Goal: Information Seeking & Learning: Learn about a topic

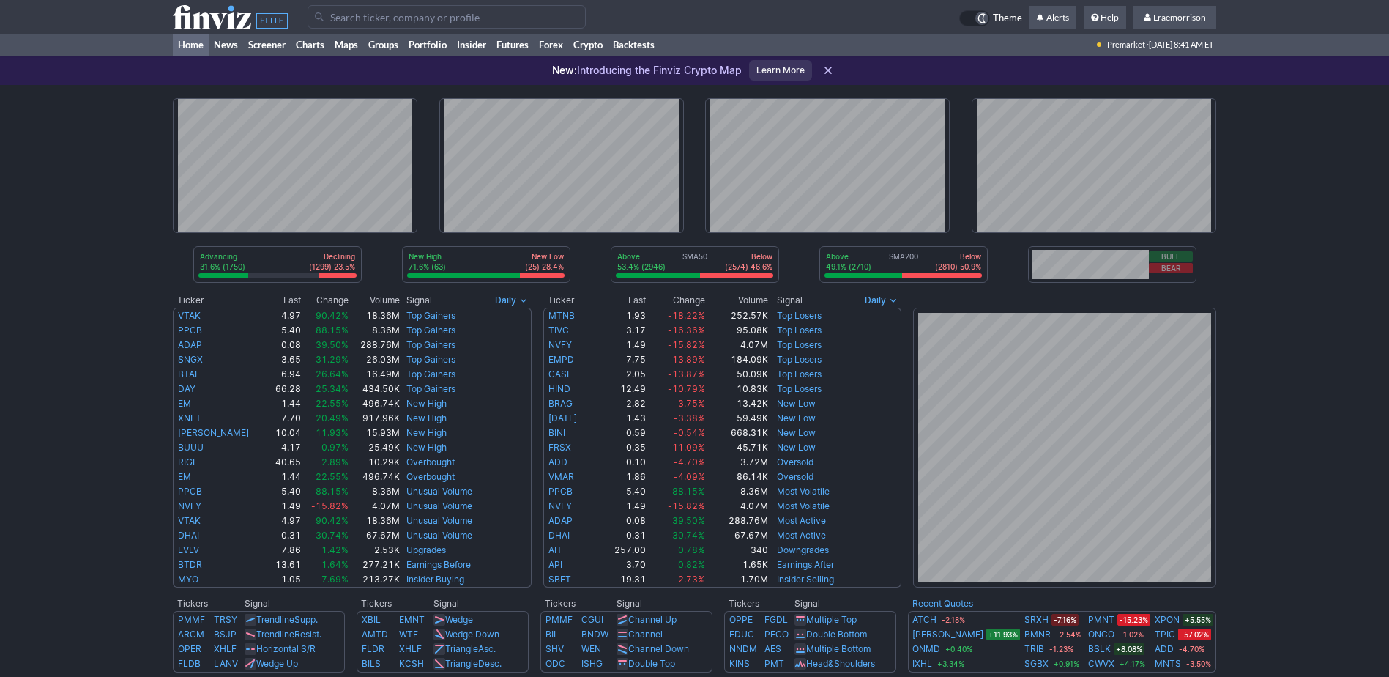
scroll to position [73, 0]
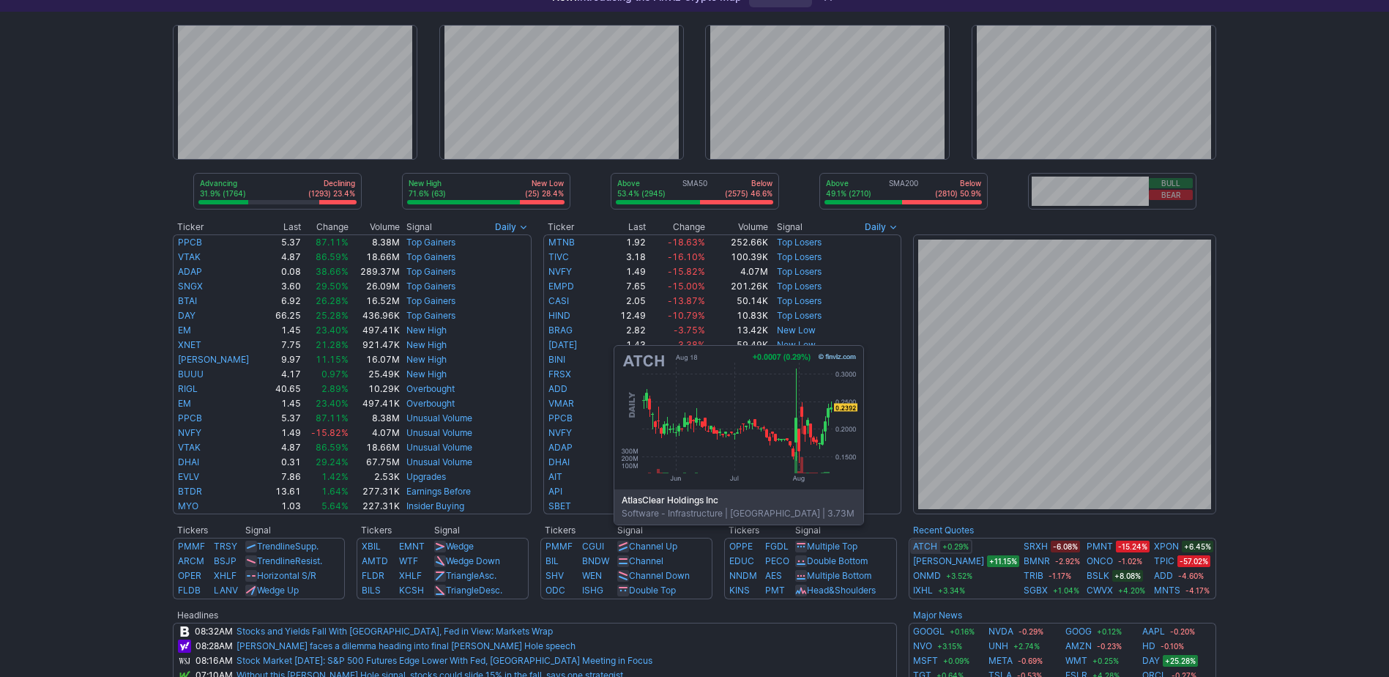
click at [928, 546] on link "ATCH" at bounding box center [925, 546] width 24 height 15
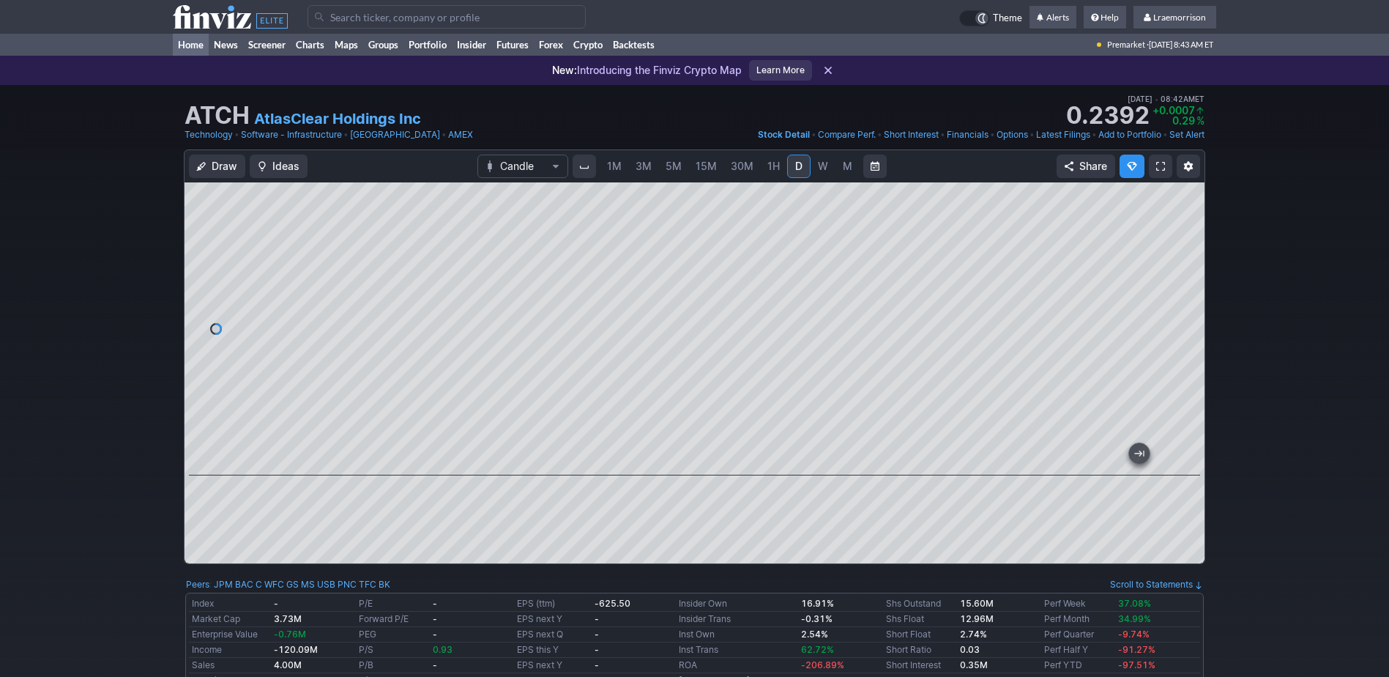
click at [188, 44] on link "Home" at bounding box center [191, 45] width 36 height 22
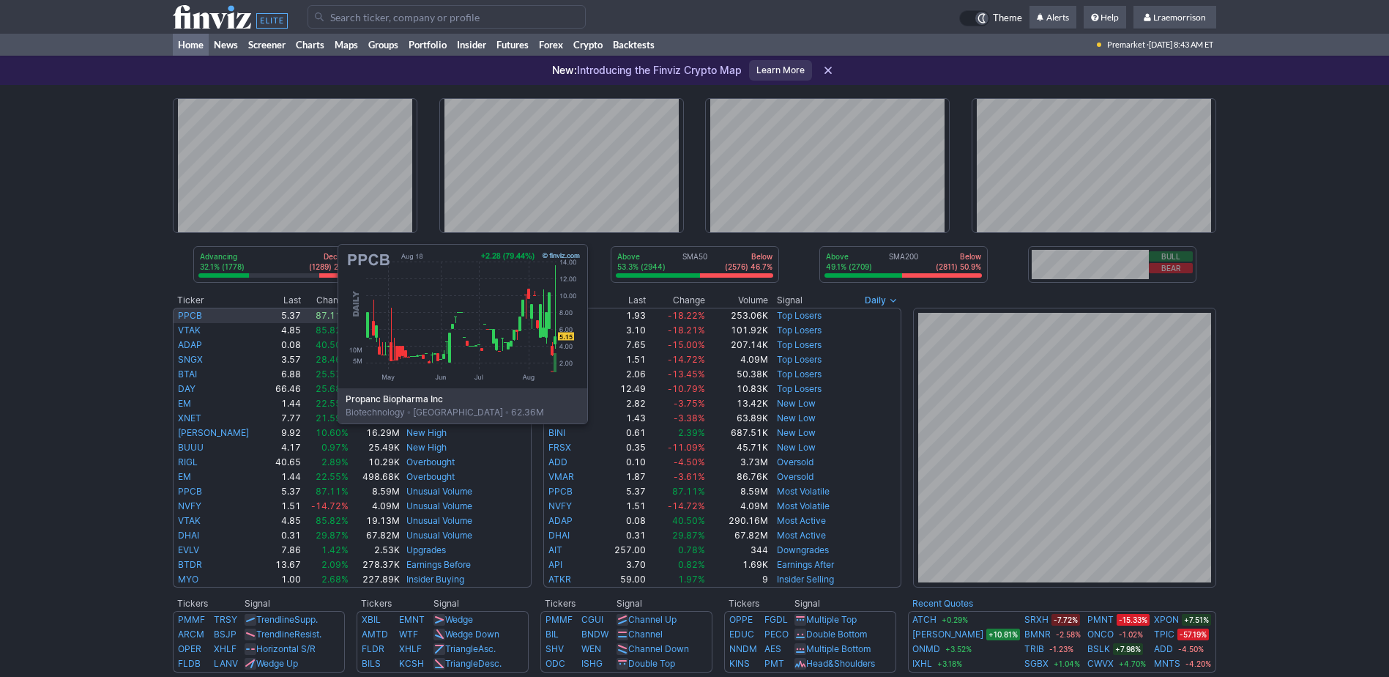
click at [192, 313] on link "PPCB" at bounding box center [190, 315] width 24 height 11
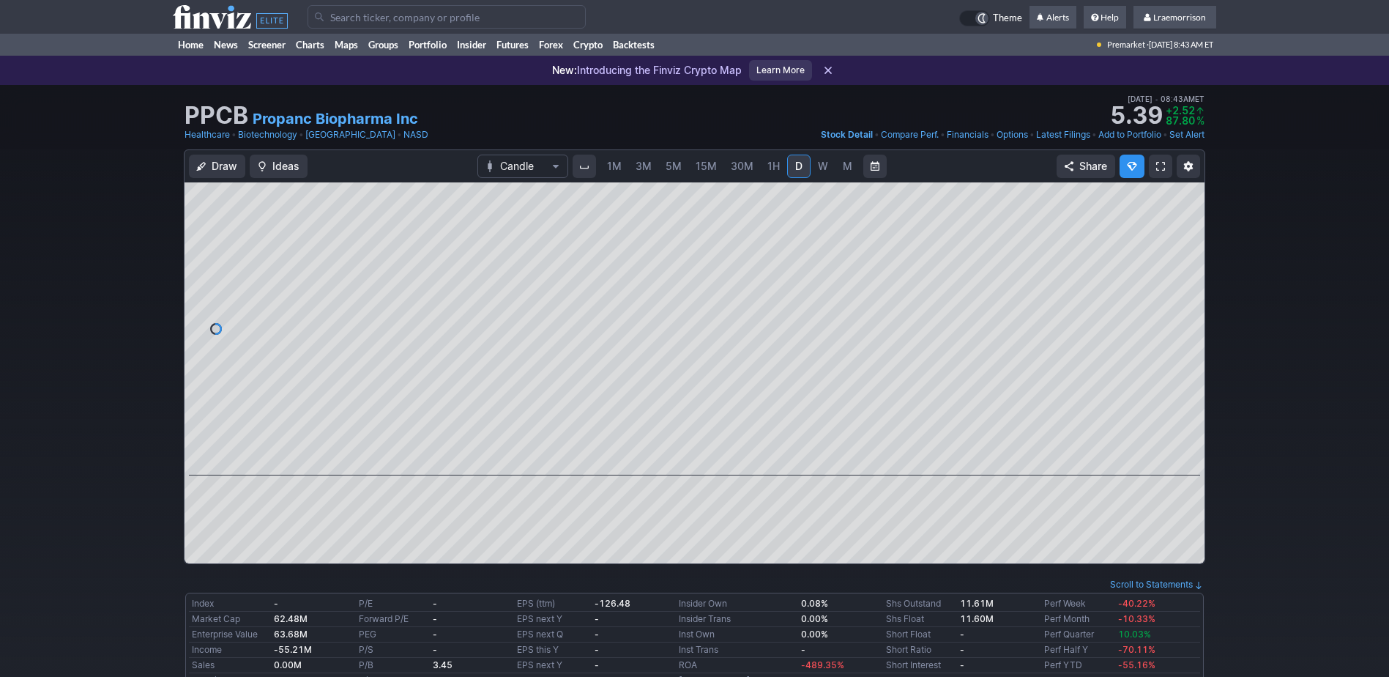
click at [615, 168] on span "1M" at bounding box center [614, 166] width 15 height 12
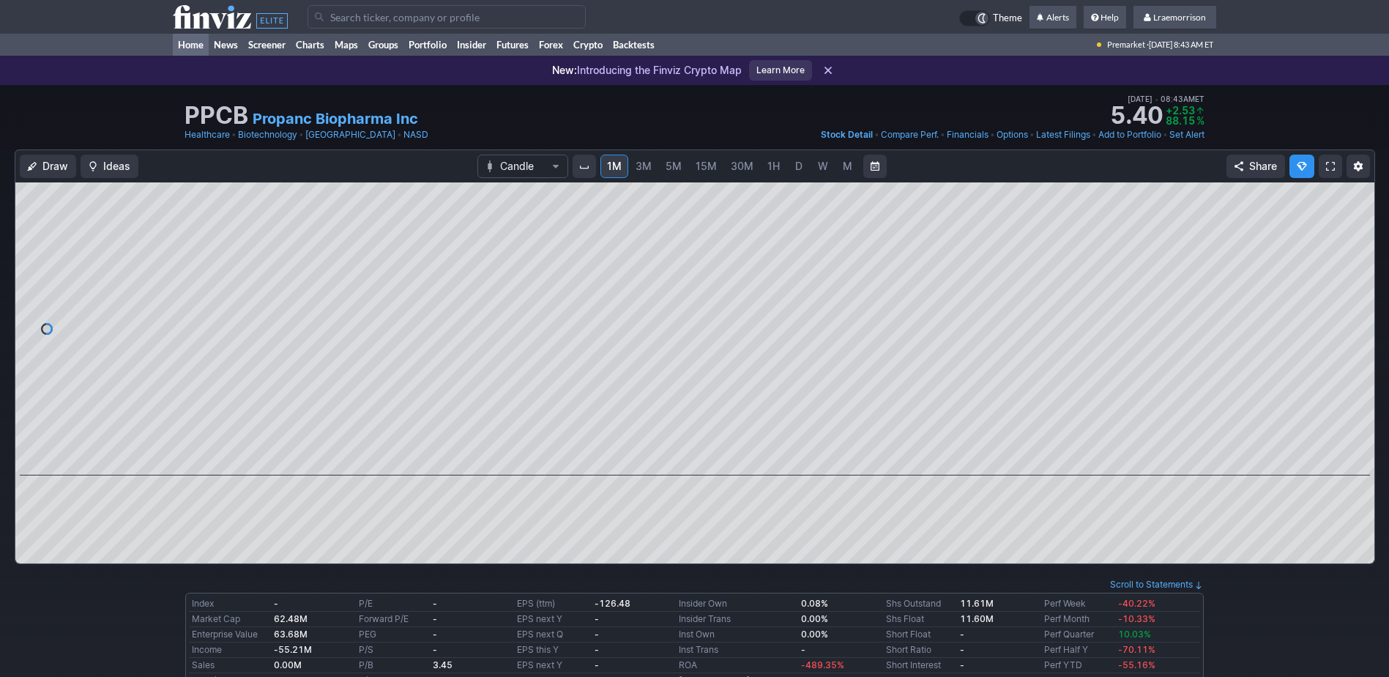
click at [188, 45] on link "Home" at bounding box center [191, 45] width 36 height 22
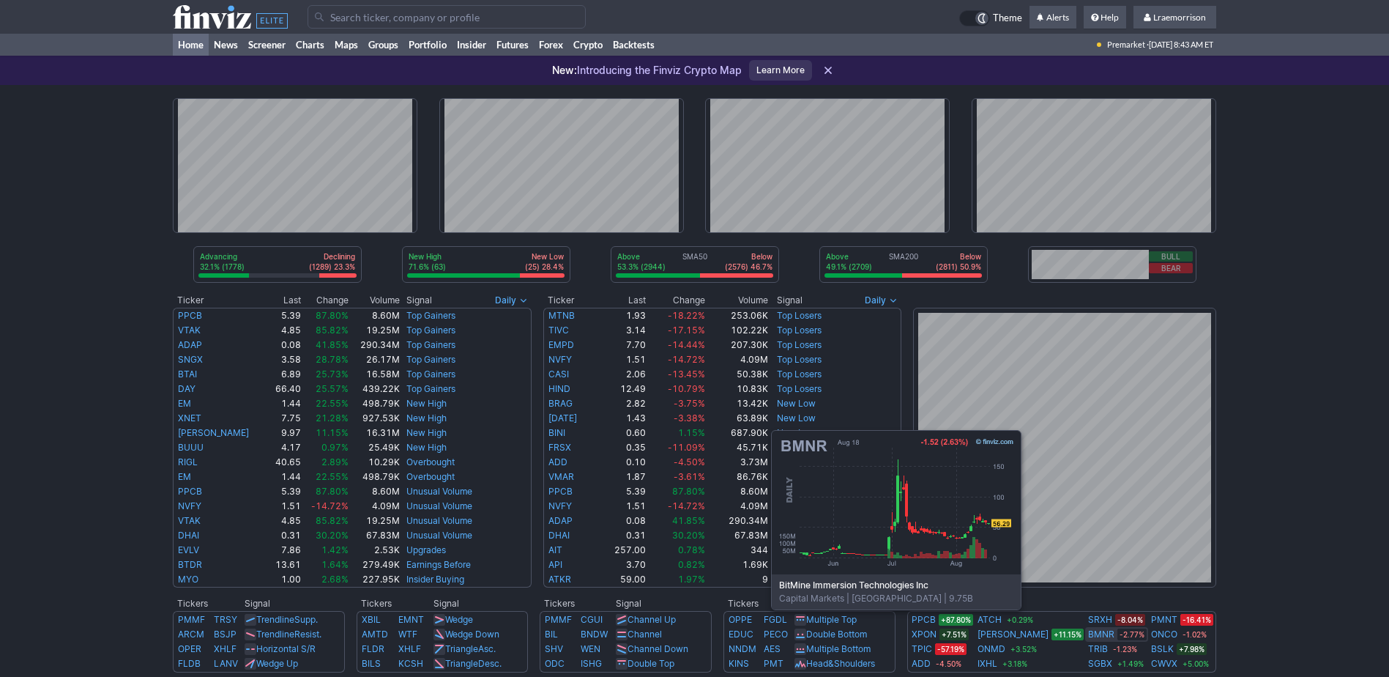
click at [1088, 631] on link "BMNR" at bounding box center [1101, 634] width 26 height 15
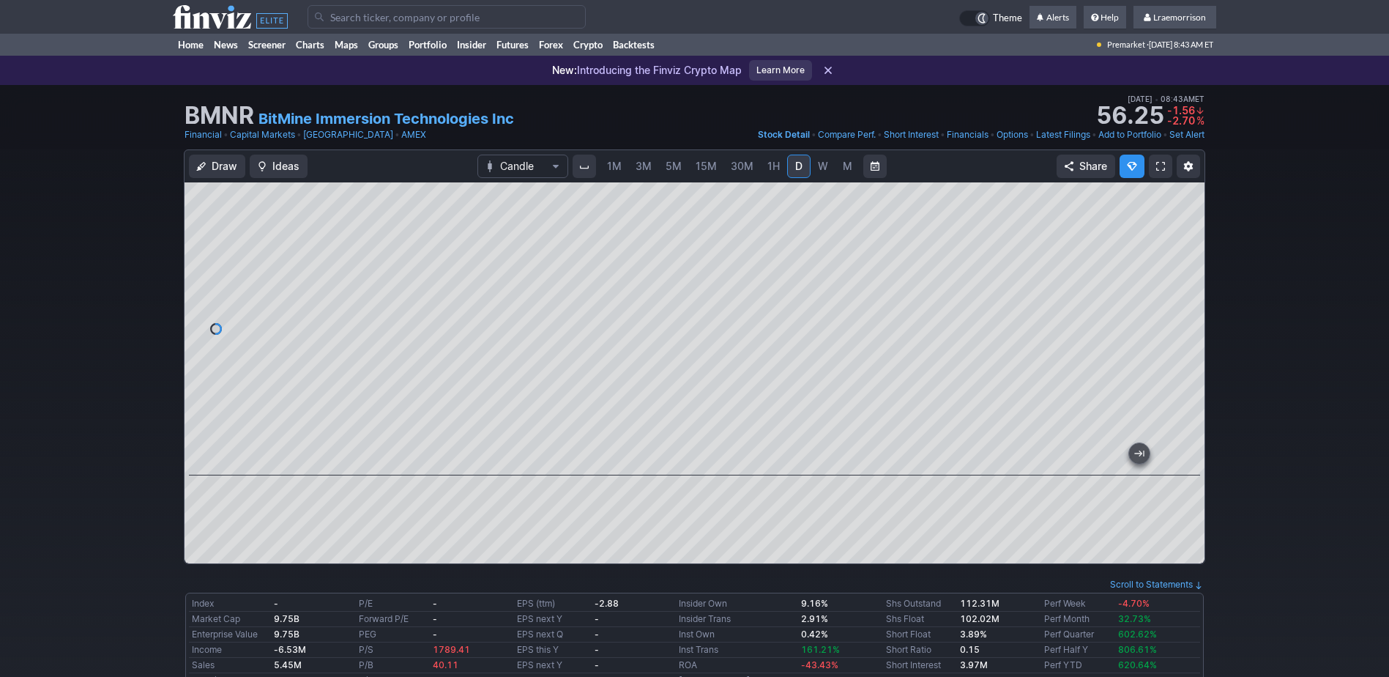
click at [615, 164] on span "1M" at bounding box center [614, 166] width 15 height 12
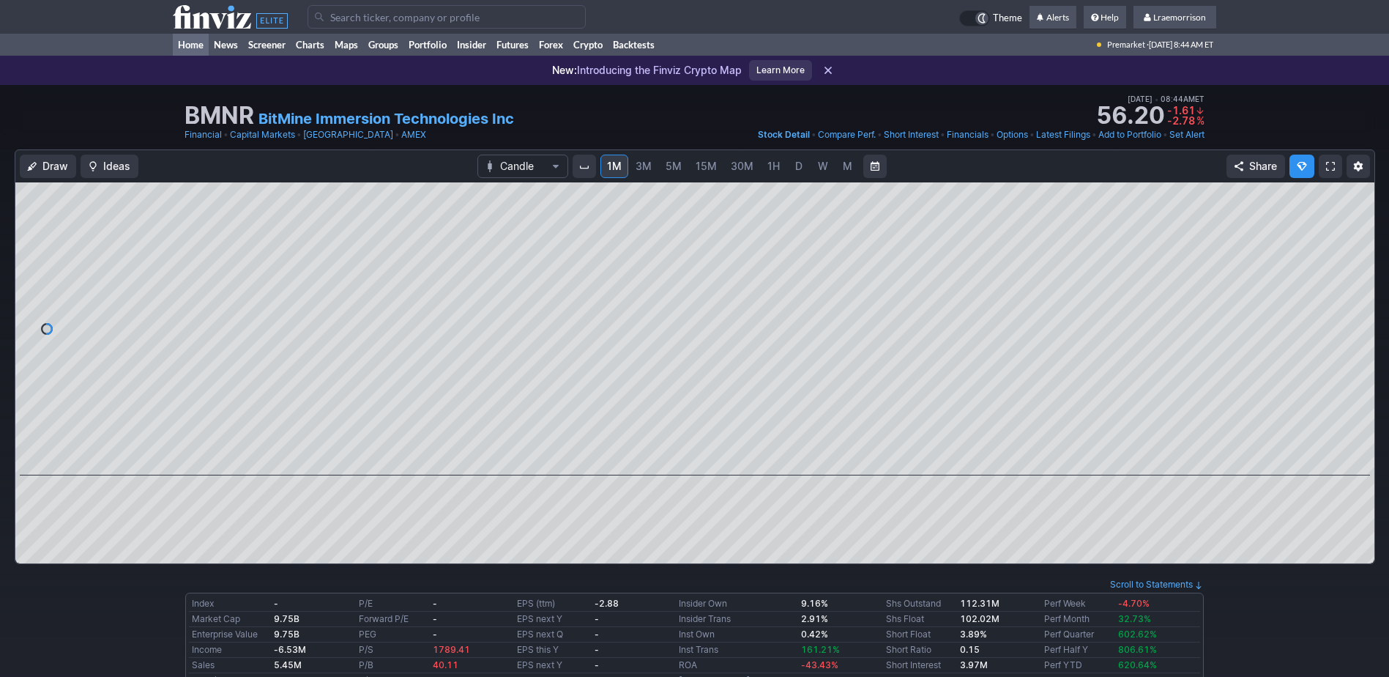
click at [188, 42] on link "Home" at bounding box center [191, 45] width 36 height 22
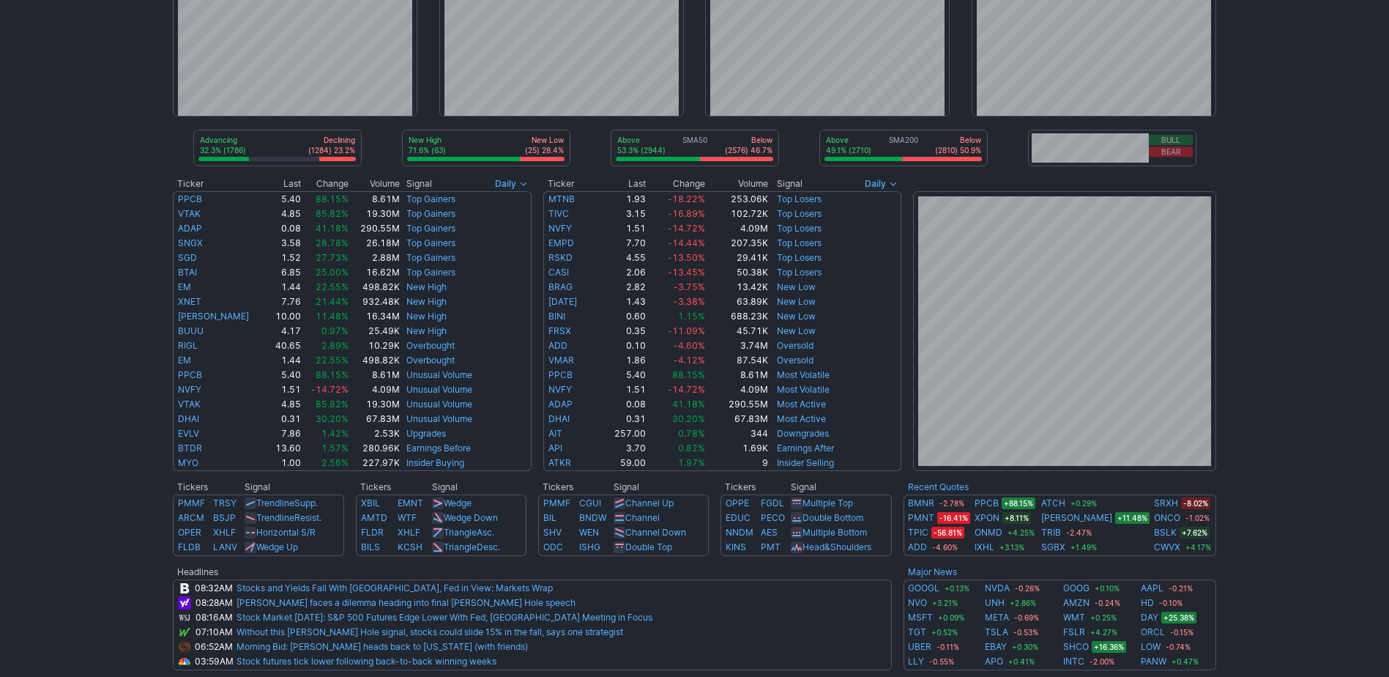
scroll to position [146, 0]
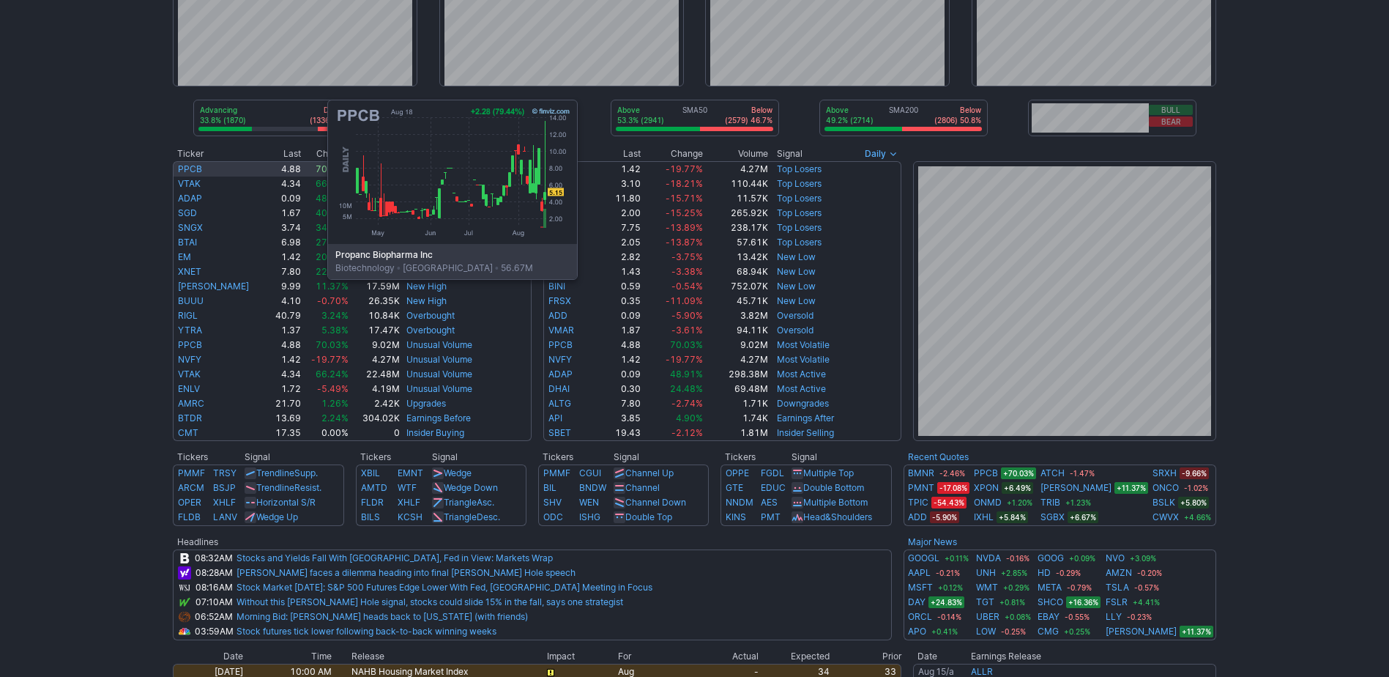
click at [181, 169] on link "PPCB" at bounding box center [190, 168] width 24 height 11
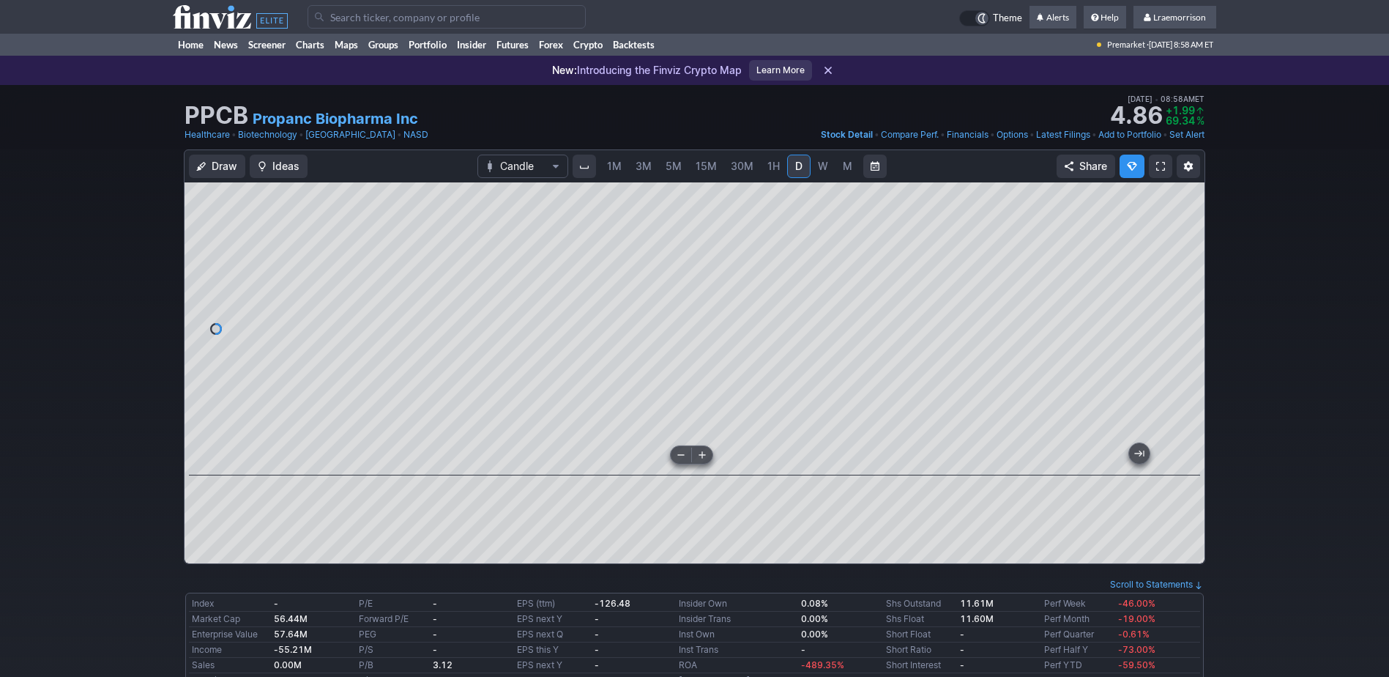
click at [654, 465] on div at bounding box center [695, 328] width 1020 height 293
click at [616, 163] on span "1M" at bounding box center [614, 166] width 15 height 12
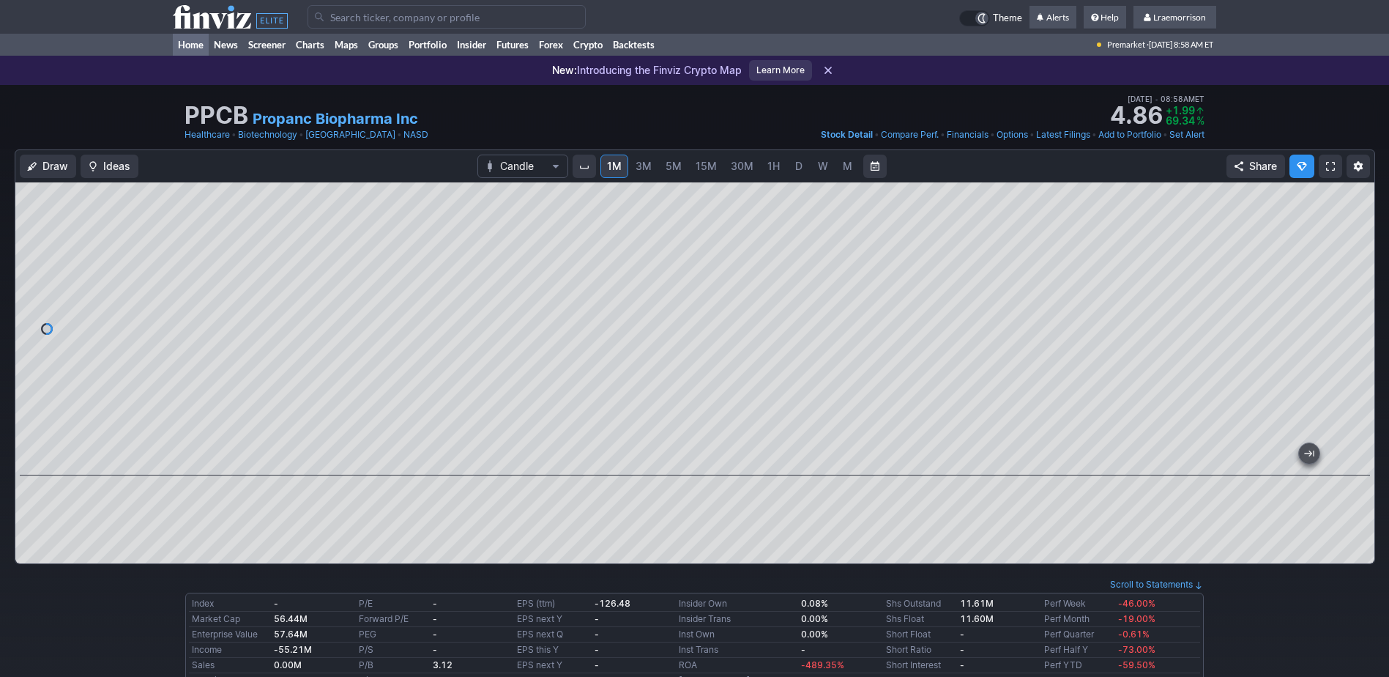
click at [183, 40] on link "Home" at bounding box center [191, 45] width 36 height 22
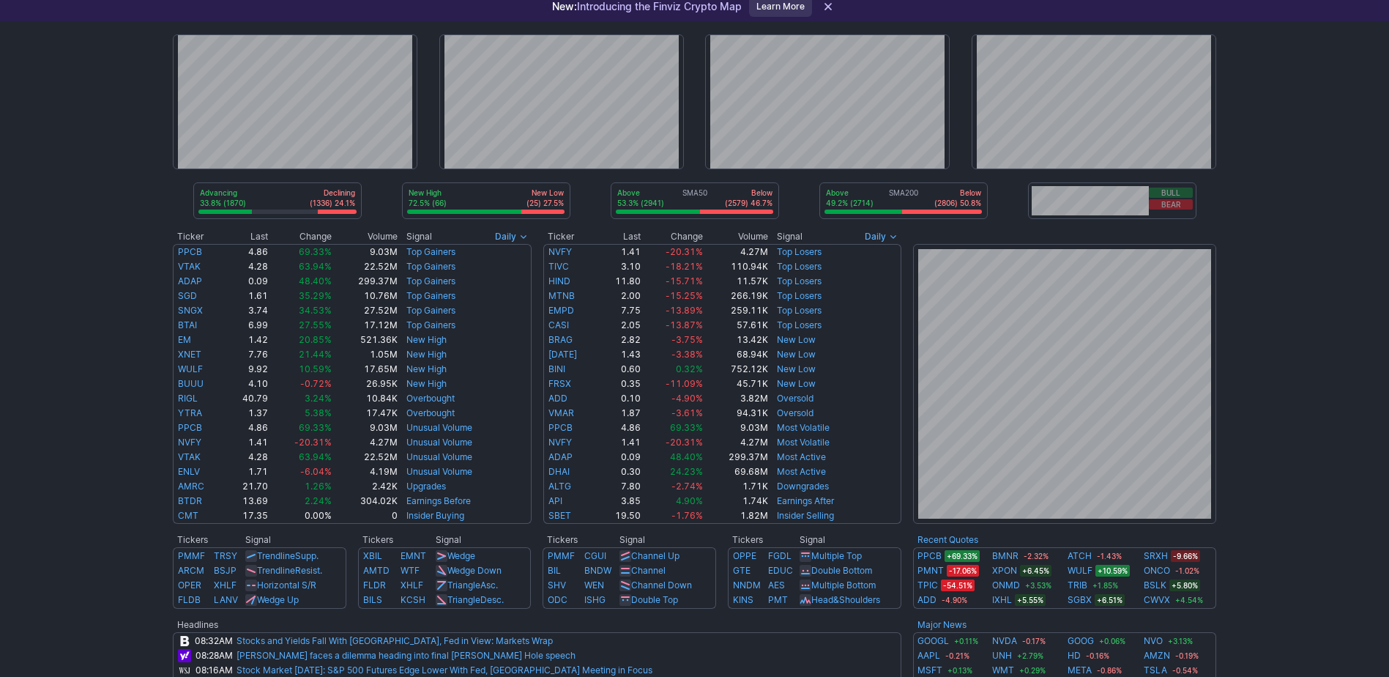
scroll to position [73, 0]
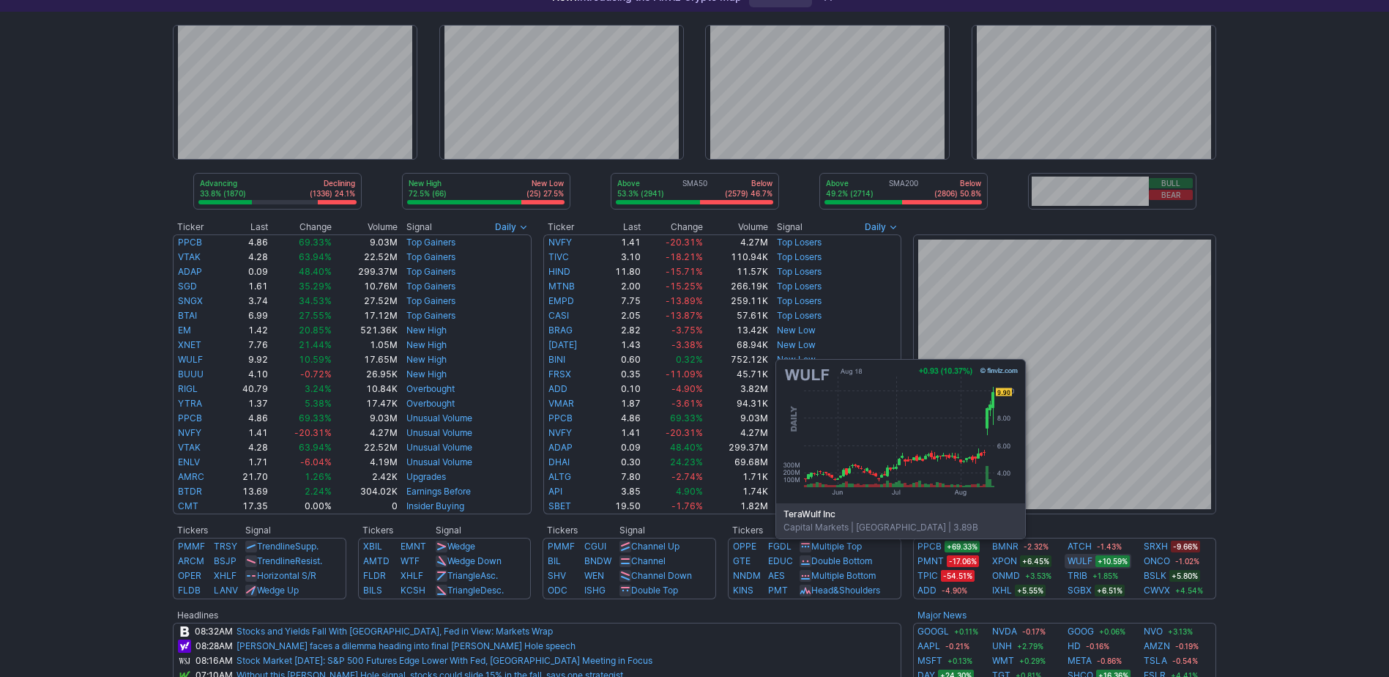
click at [1090, 560] on link "WULF" at bounding box center [1080, 561] width 25 height 15
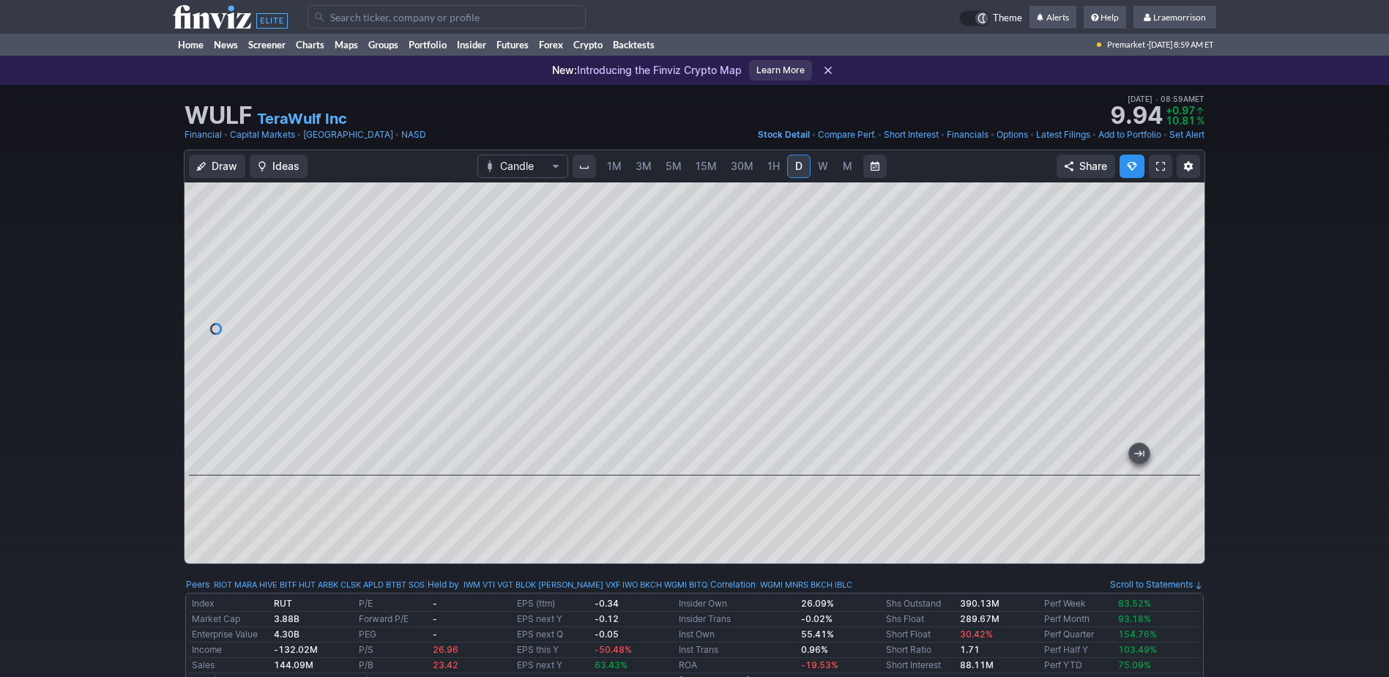
click at [613, 168] on span "1M" at bounding box center [614, 166] width 15 height 12
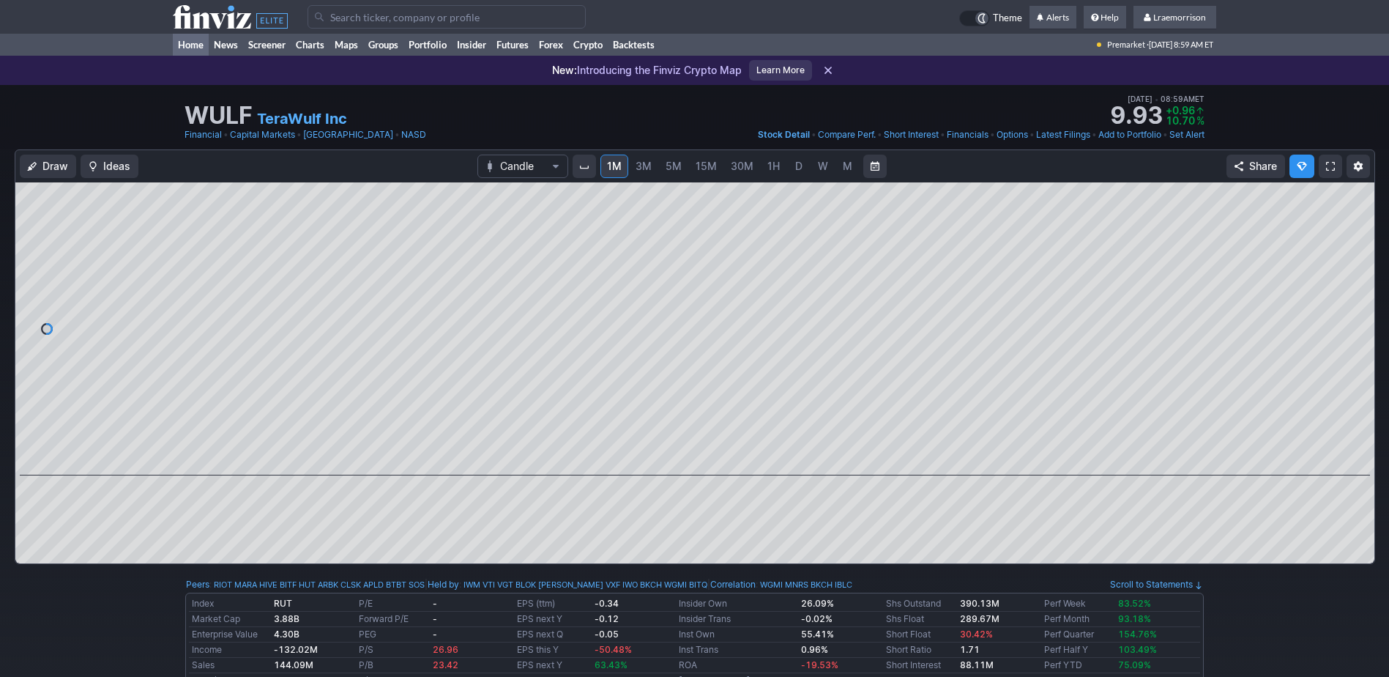
click at [184, 45] on link "Home" at bounding box center [191, 45] width 36 height 22
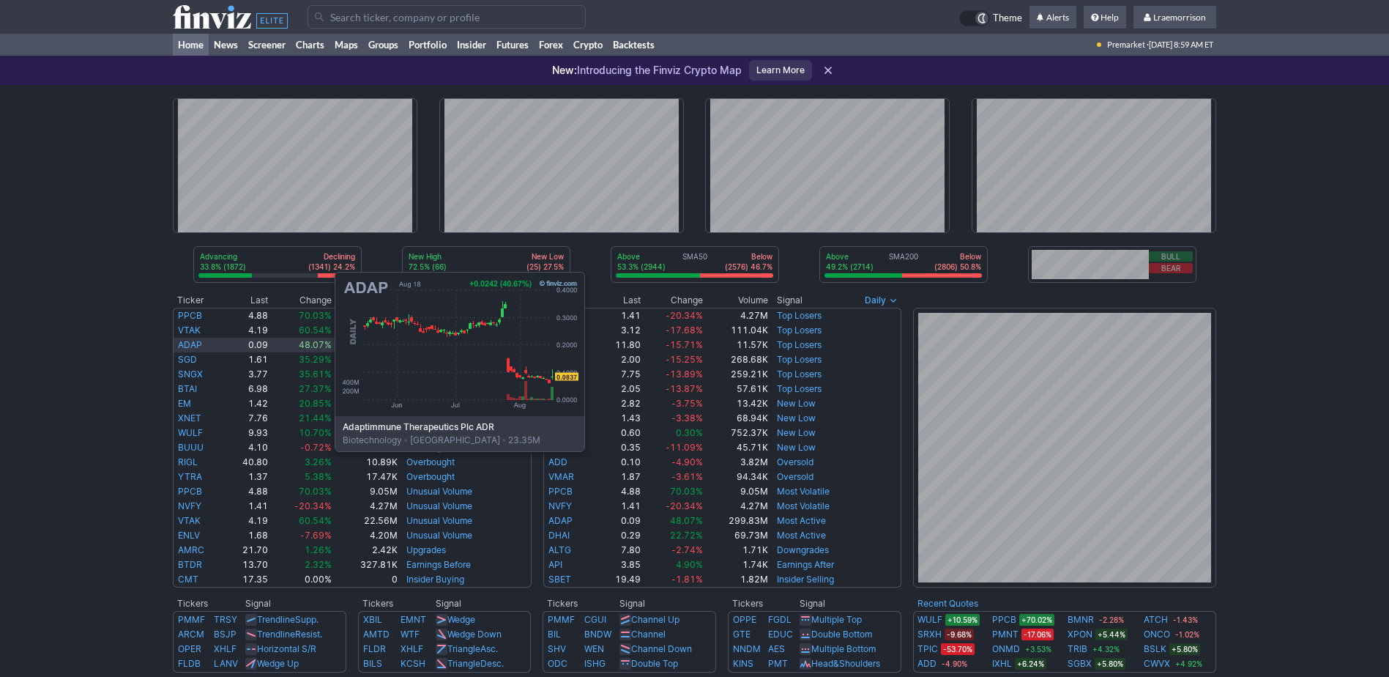
click at [188, 341] on link "ADAP" at bounding box center [190, 344] width 24 height 11
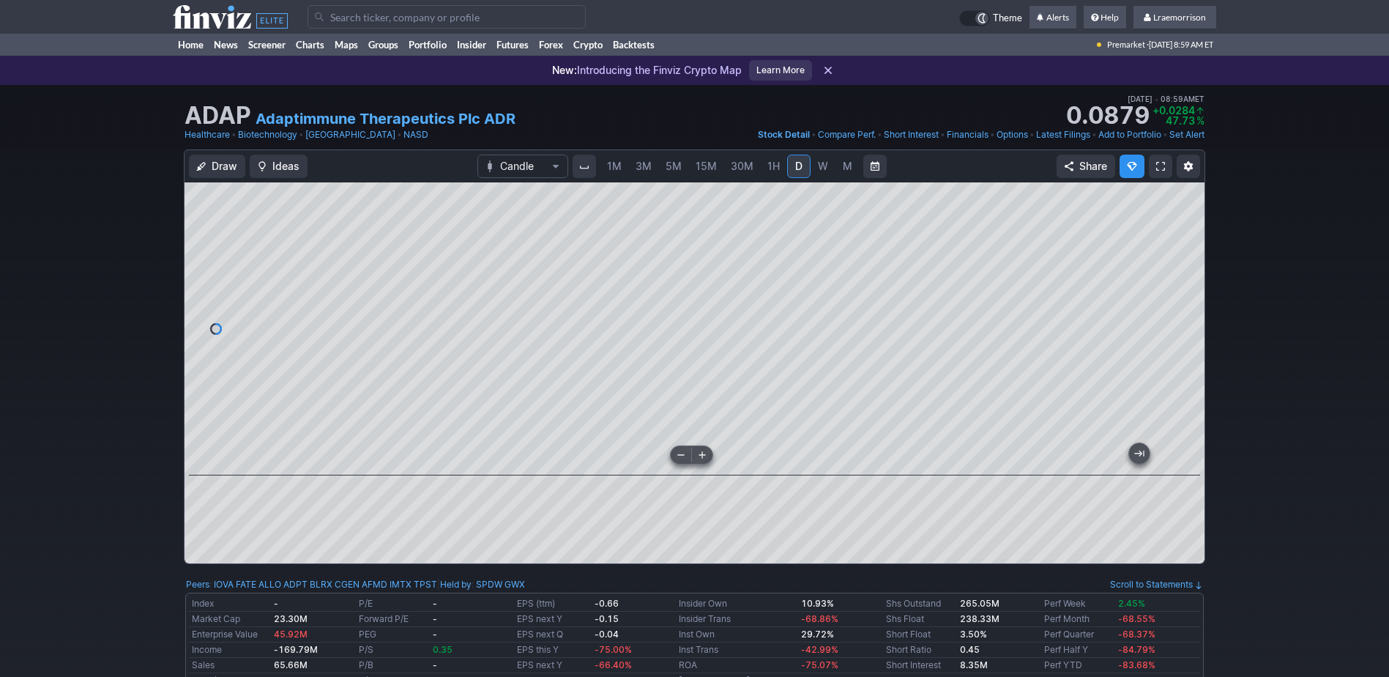
click at [516, 466] on div at bounding box center [695, 328] width 1020 height 293
click at [195, 48] on link "Home" at bounding box center [191, 45] width 36 height 22
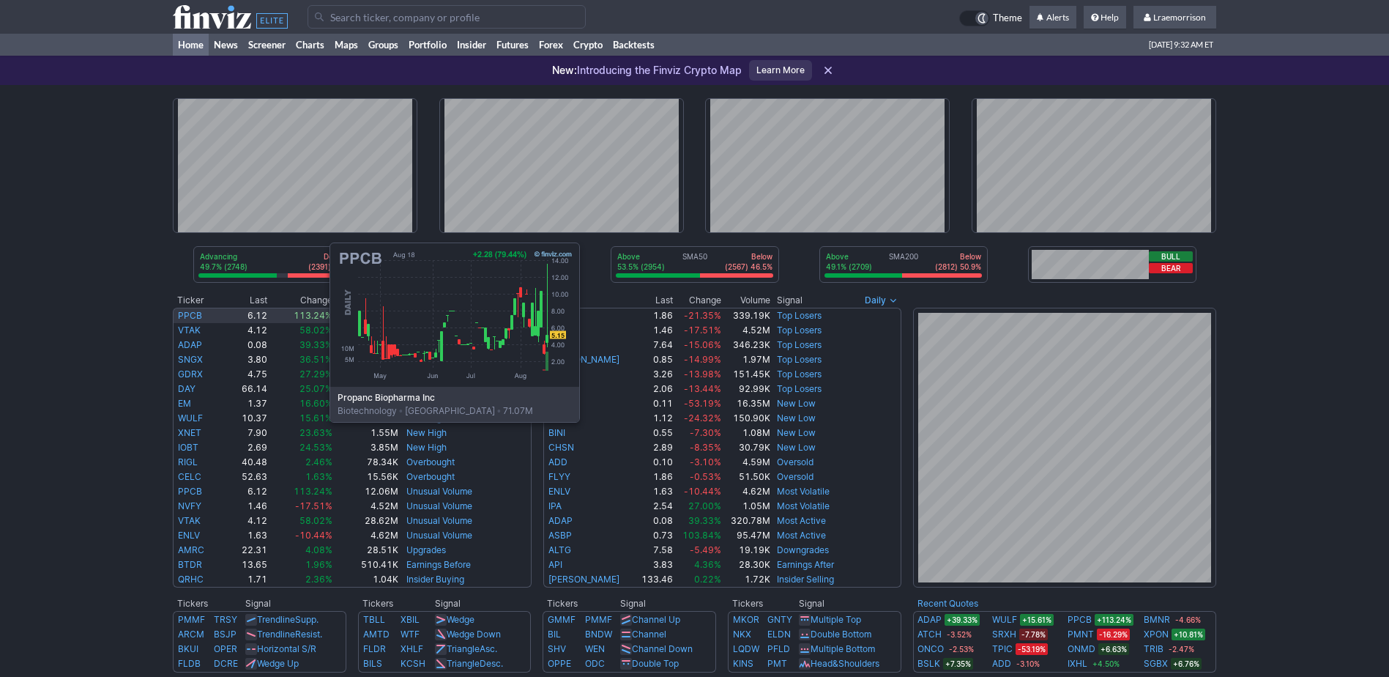
click at [183, 312] on link "PPCB" at bounding box center [190, 315] width 24 height 11
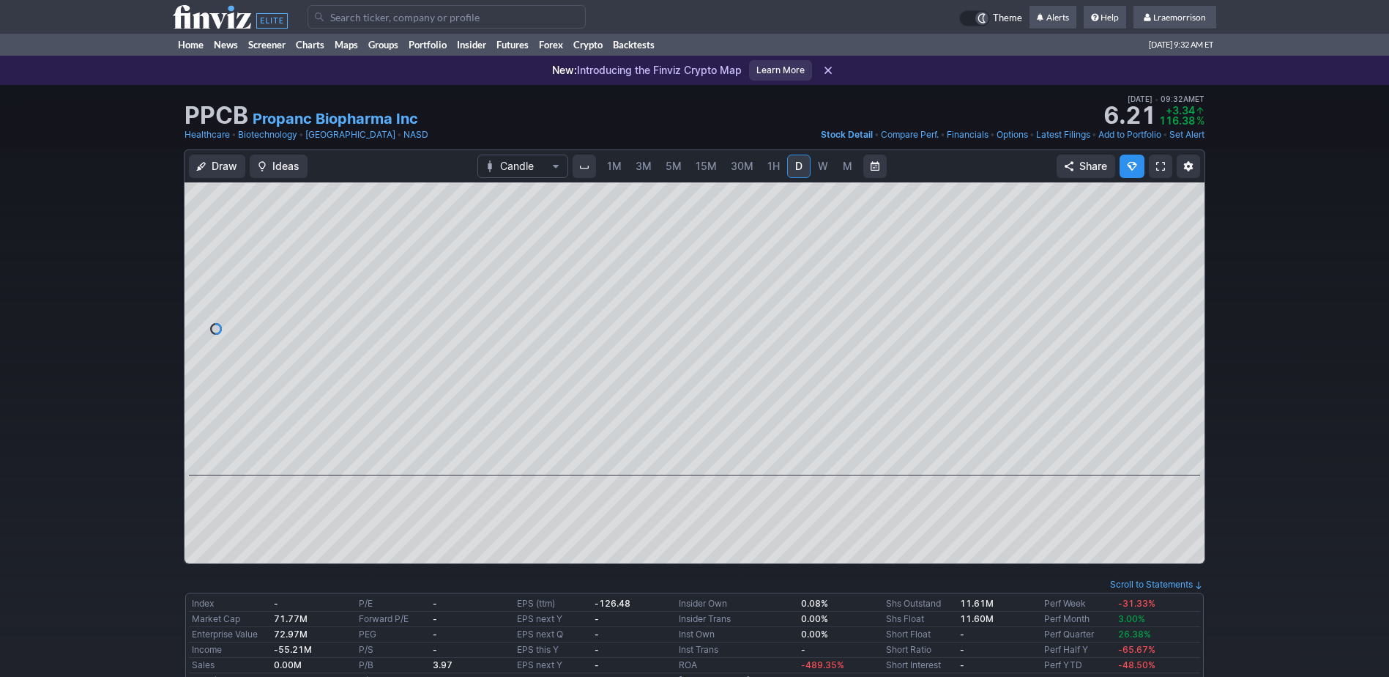
click at [617, 171] on span "1M" at bounding box center [614, 166] width 15 height 12
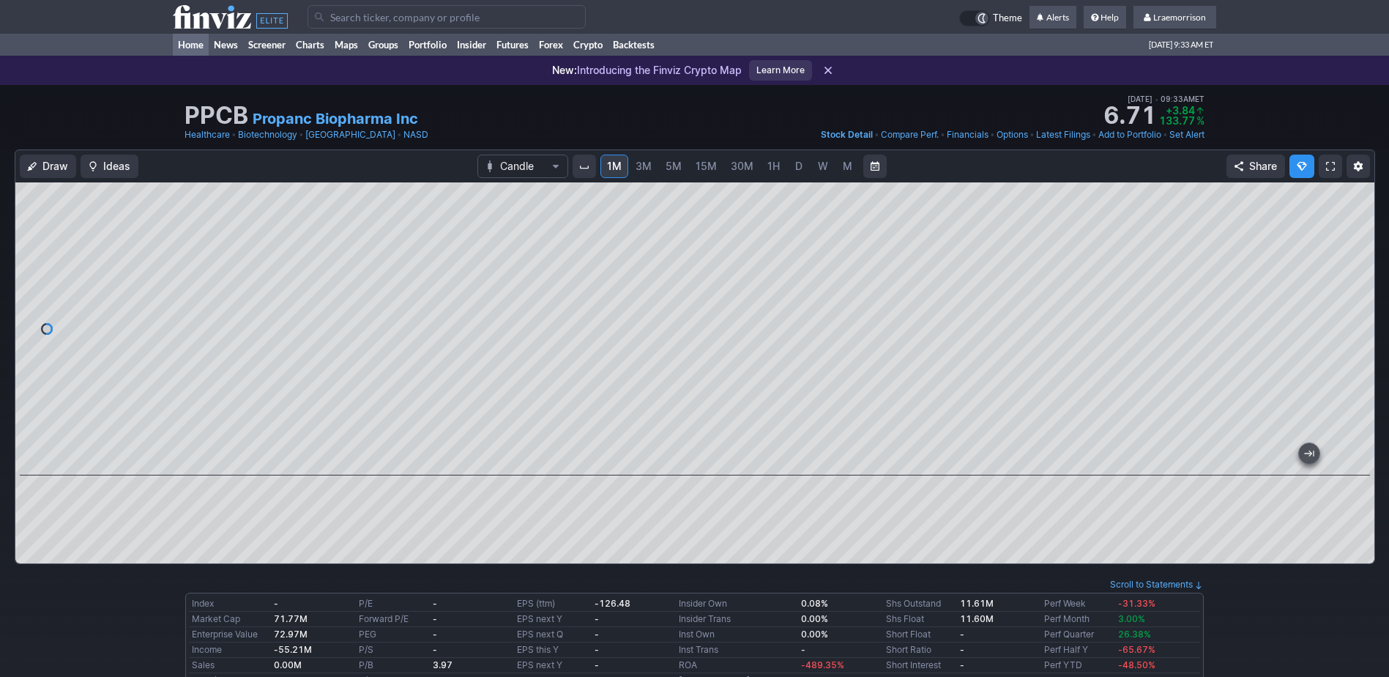
click at [190, 46] on link "Home" at bounding box center [191, 45] width 36 height 22
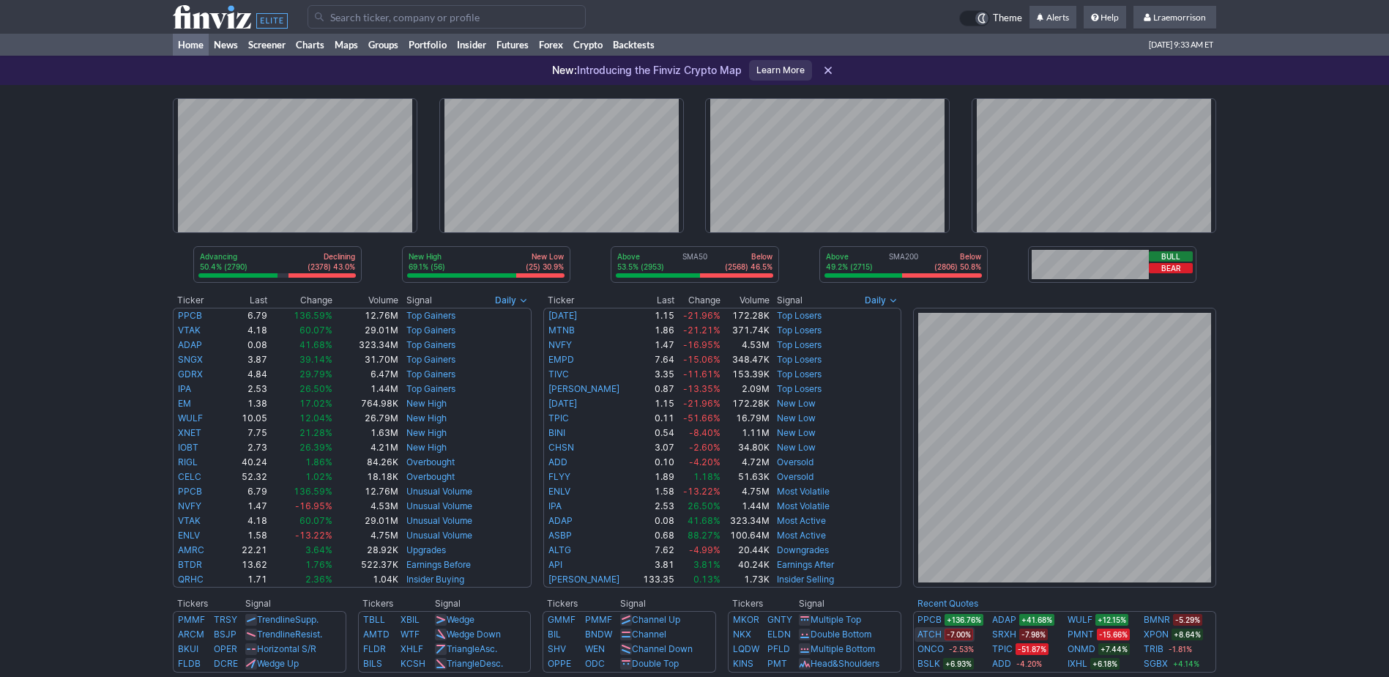
click at [924, 637] on link "ATCH" at bounding box center [930, 634] width 24 height 15
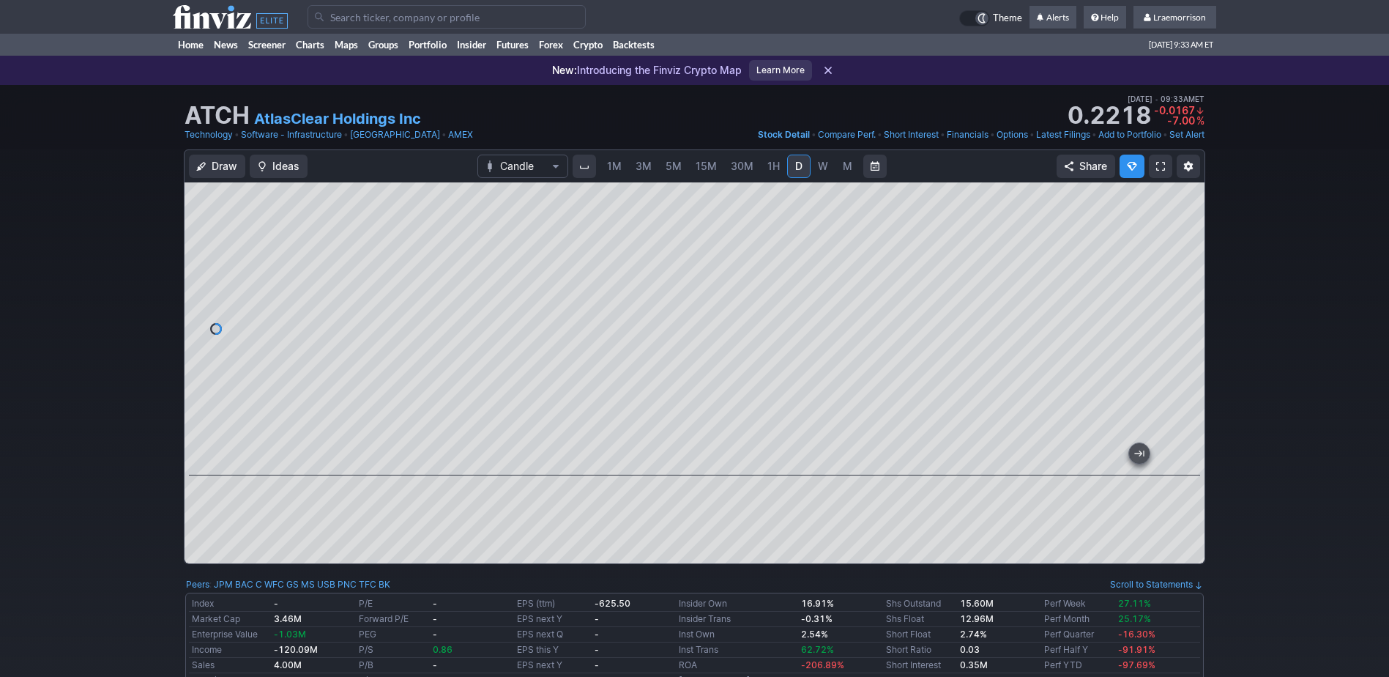
click at [609, 168] on span "1M" at bounding box center [614, 166] width 15 height 12
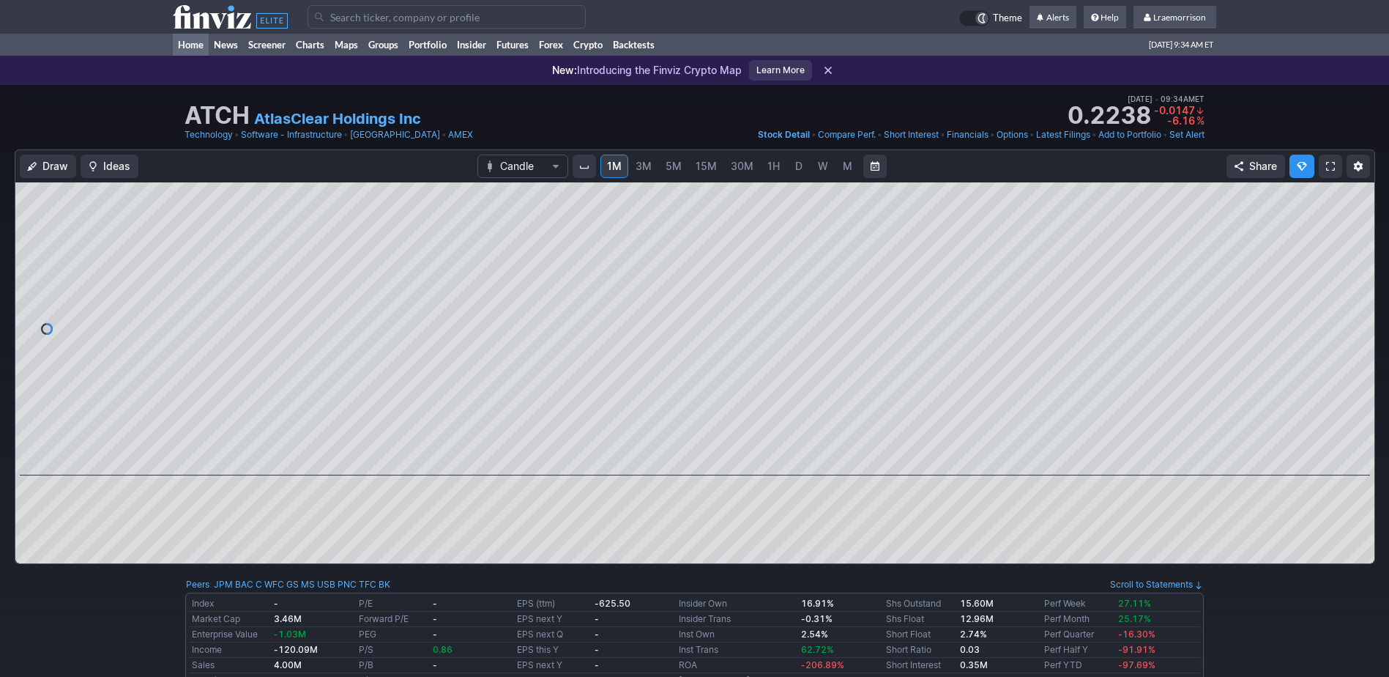
click at [187, 42] on link "Home" at bounding box center [191, 45] width 36 height 22
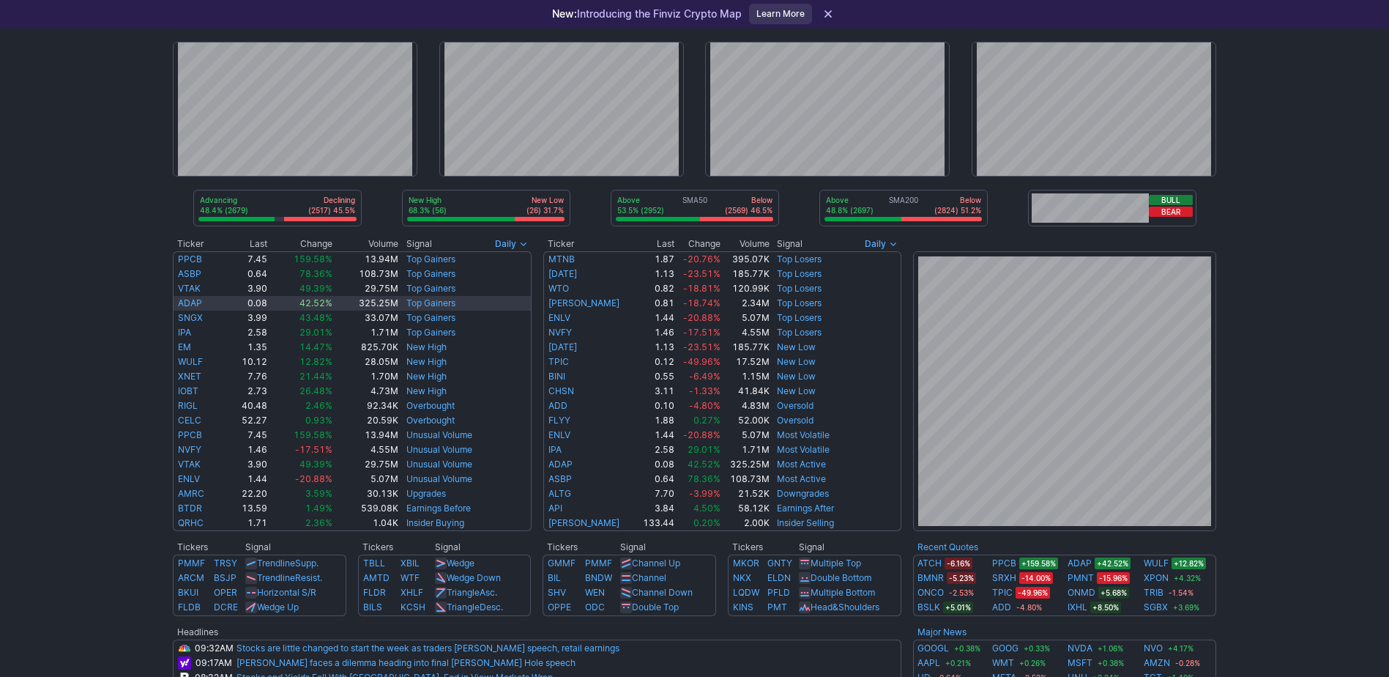
scroll to position [73, 0]
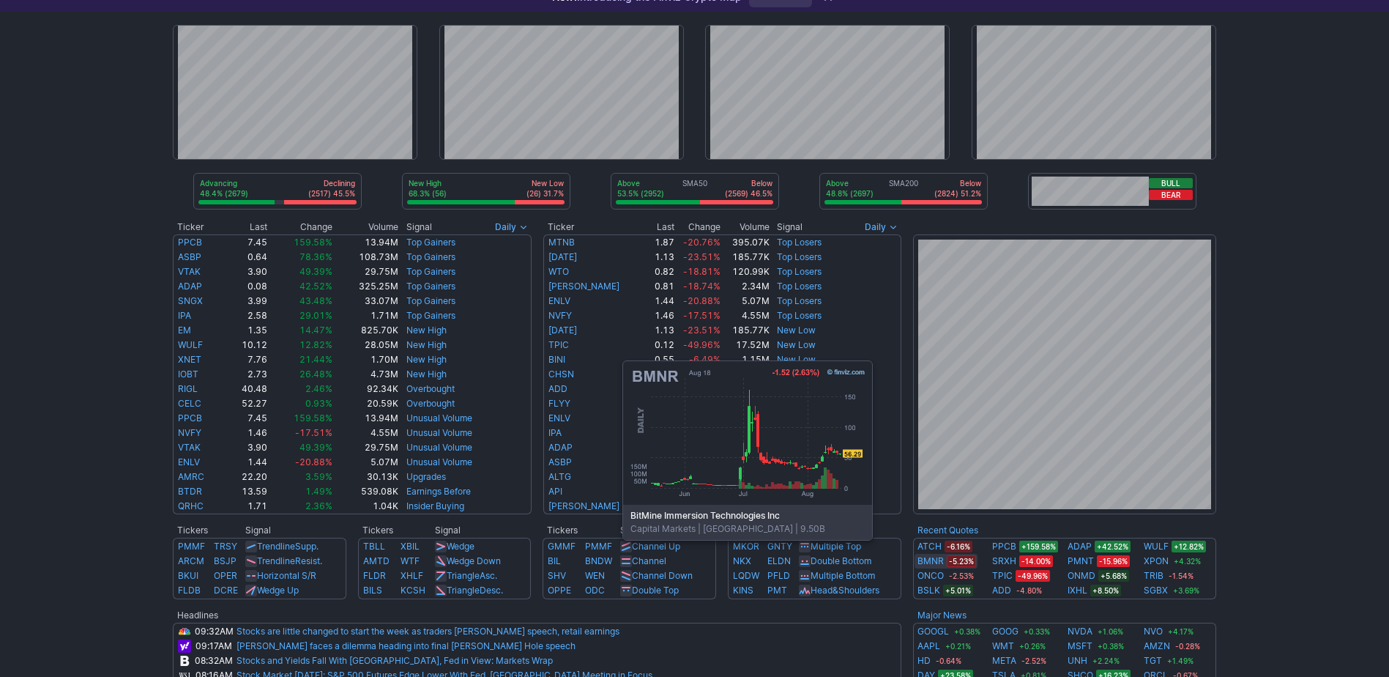
click at [937, 562] on link "BMNR" at bounding box center [931, 561] width 26 height 15
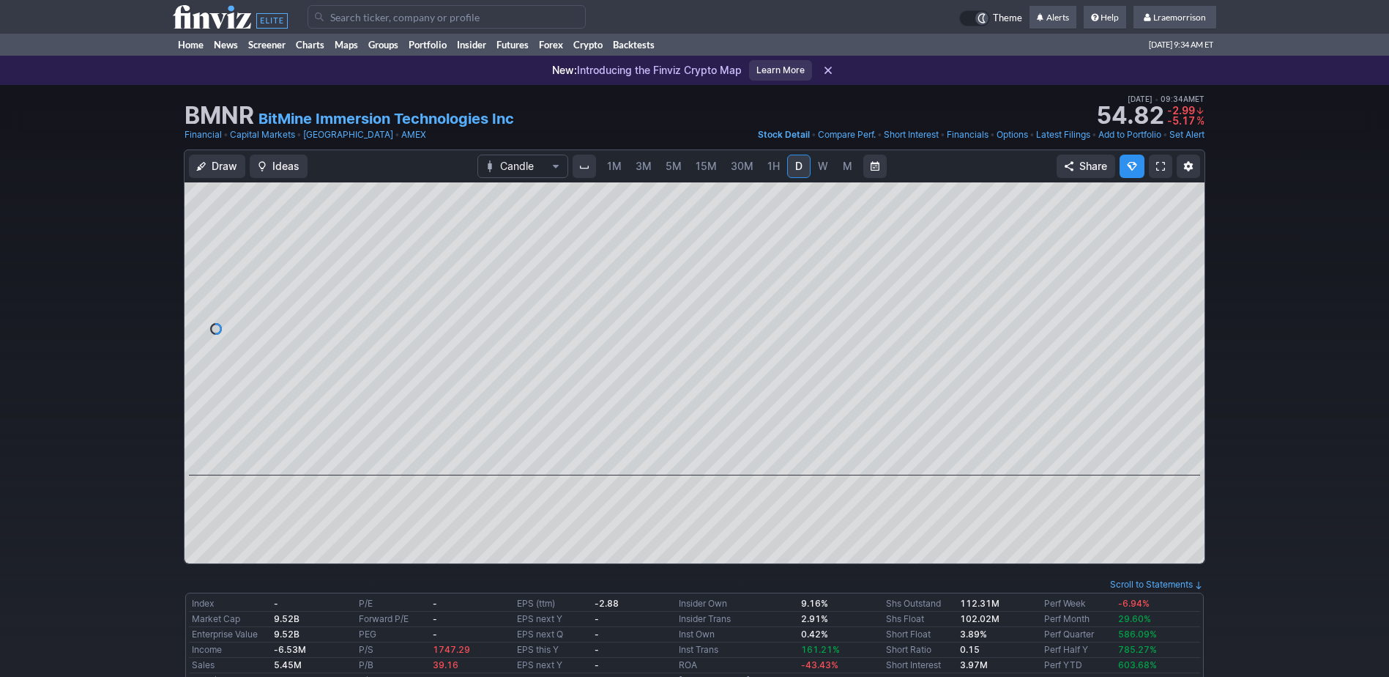
click at [617, 171] on span "1M" at bounding box center [614, 166] width 15 height 12
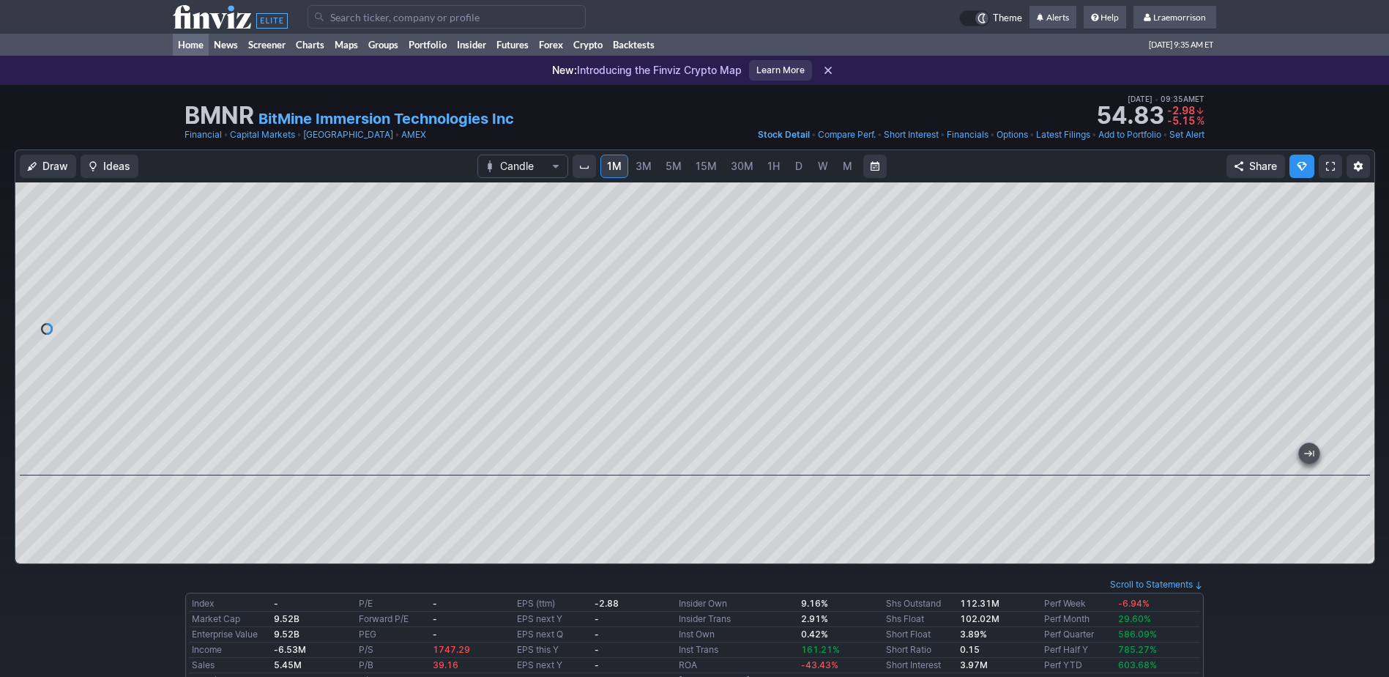
click at [193, 44] on link "Home" at bounding box center [191, 45] width 36 height 22
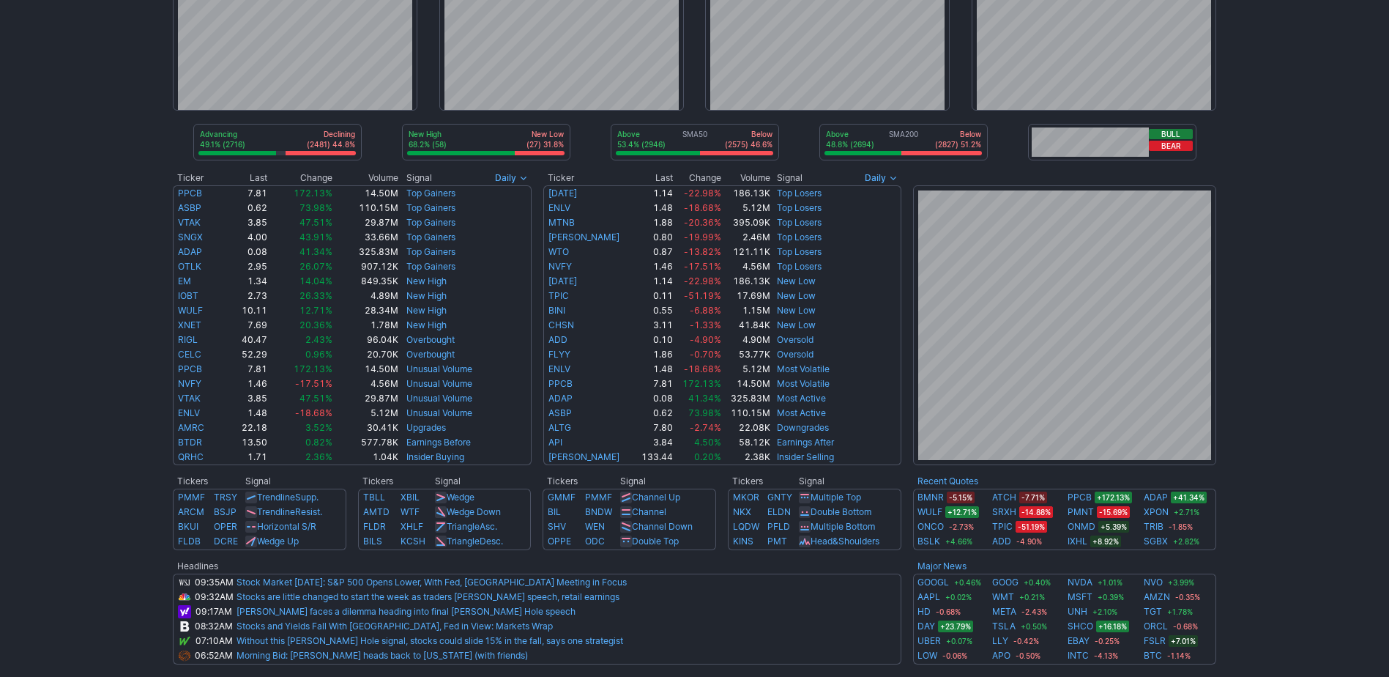
scroll to position [146, 0]
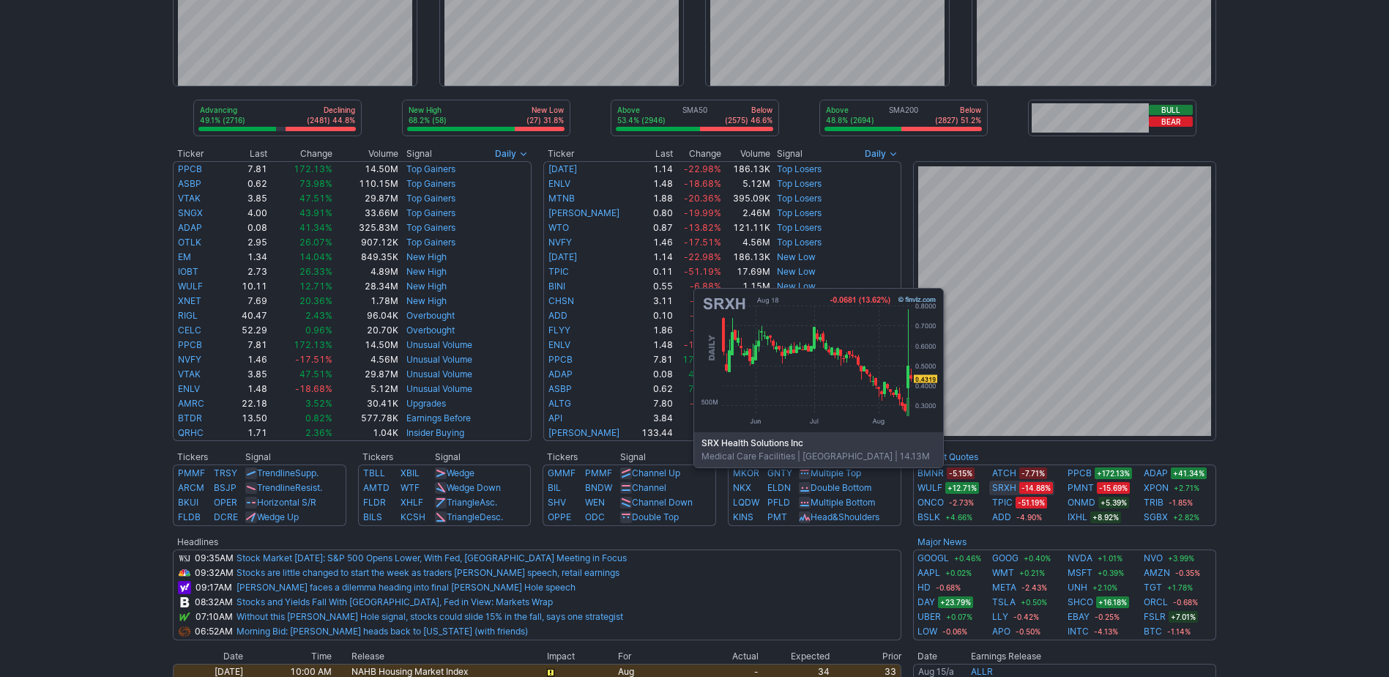
click at [1008, 489] on link "SRXH" at bounding box center [1004, 487] width 24 height 15
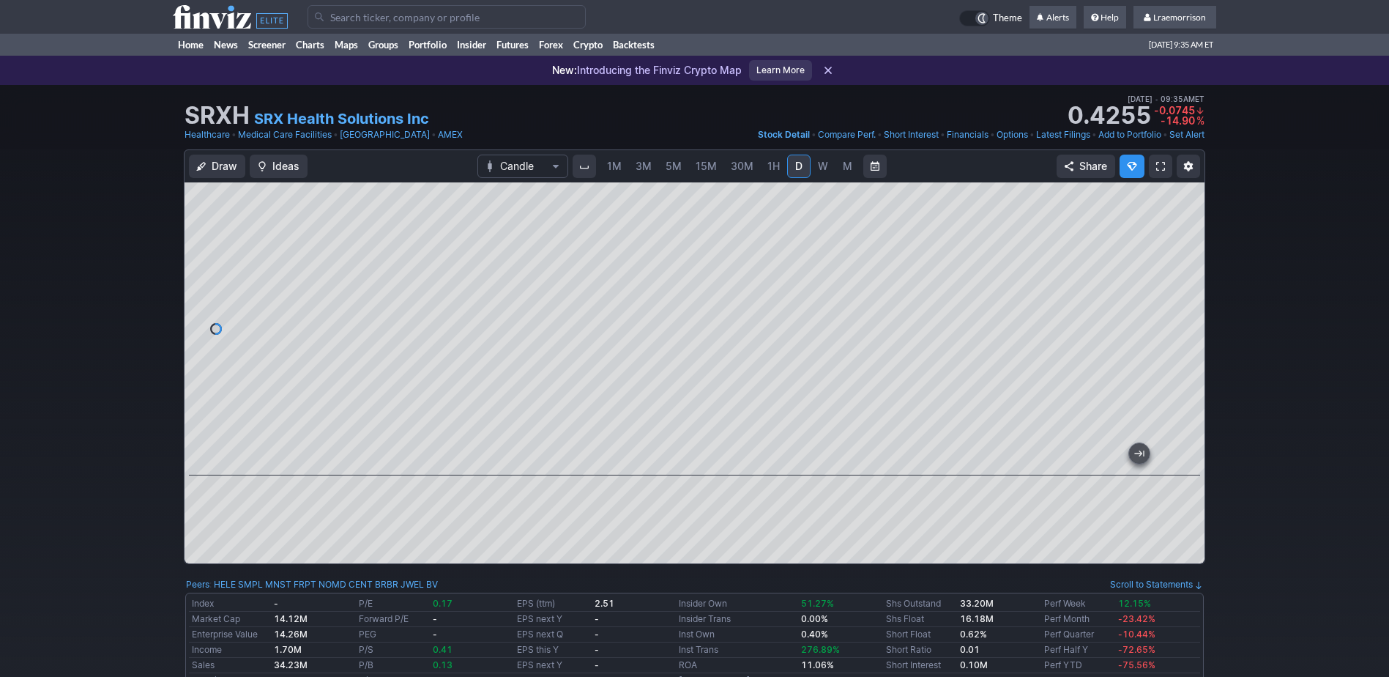
click at [613, 167] on span "1M" at bounding box center [614, 166] width 15 height 12
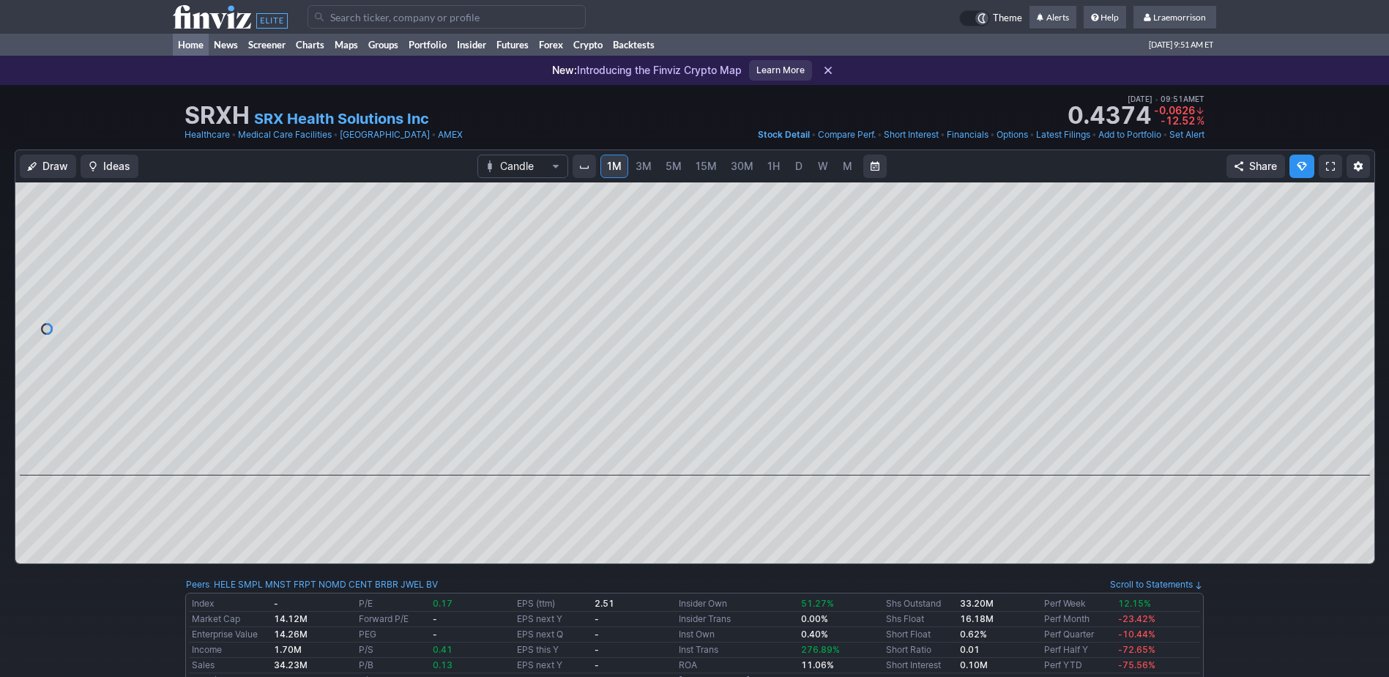
click at [191, 44] on link "Home" at bounding box center [191, 45] width 36 height 22
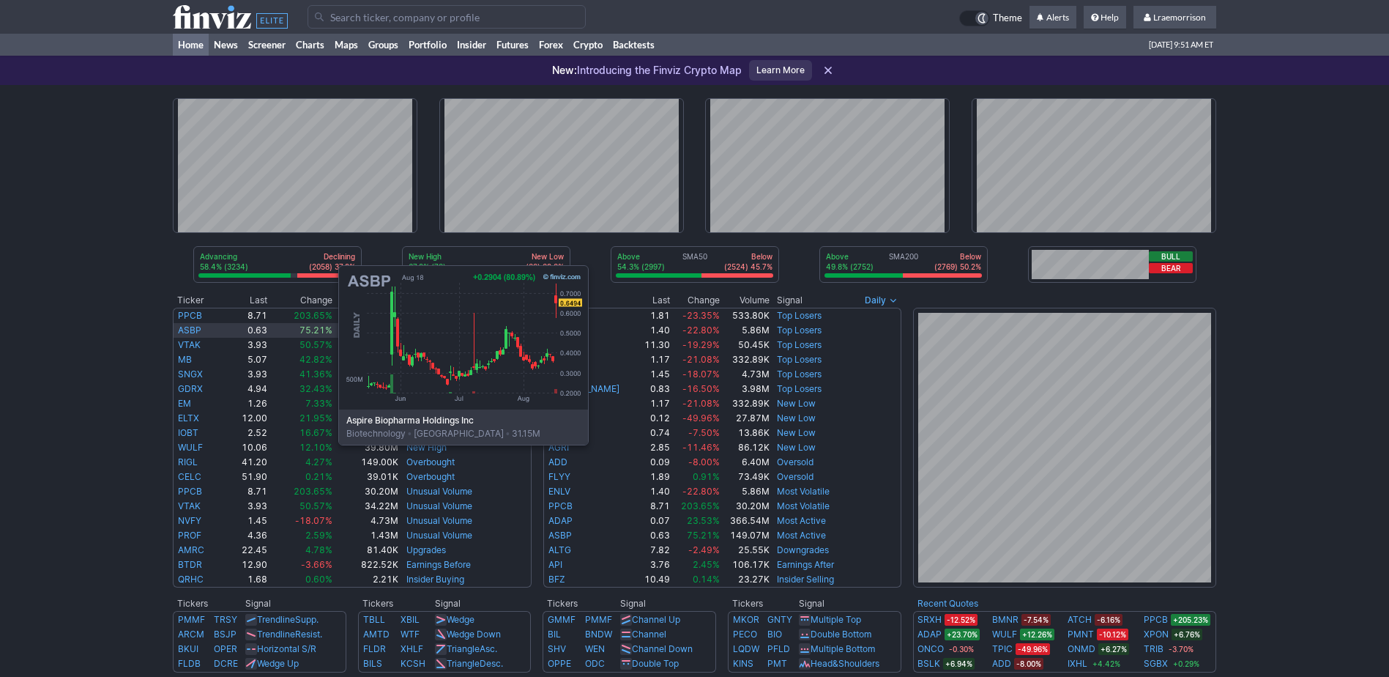
click at [192, 335] on link "ASBP" at bounding box center [189, 329] width 23 height 11
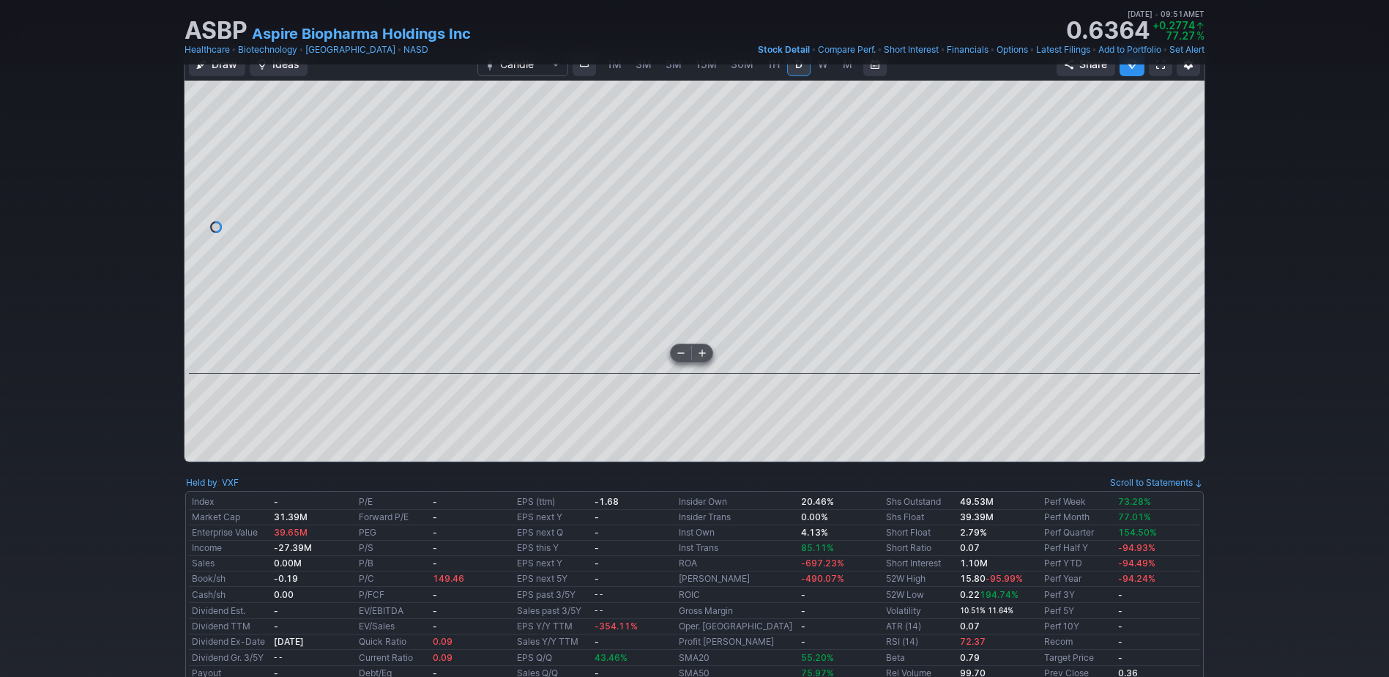
scroll to position [146, 0]
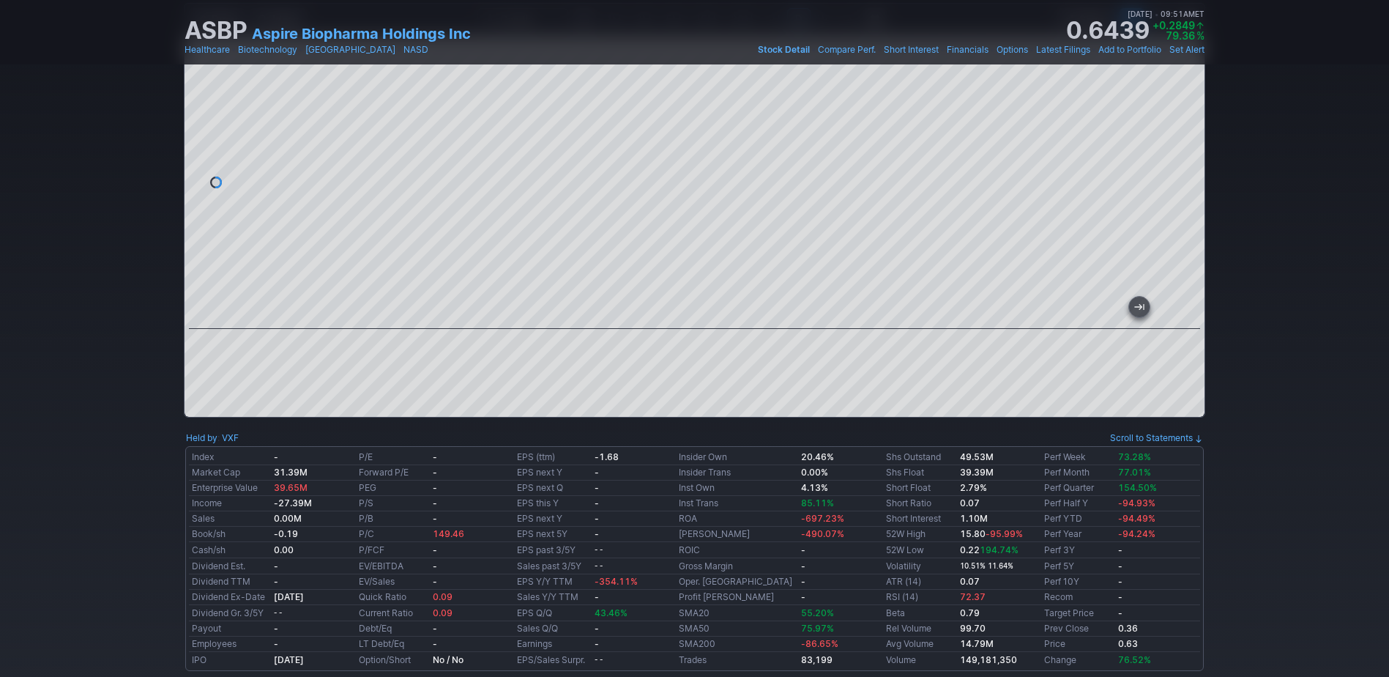
click at [665, 333] on div at bounding box center [695, 226] width 1020 height 381
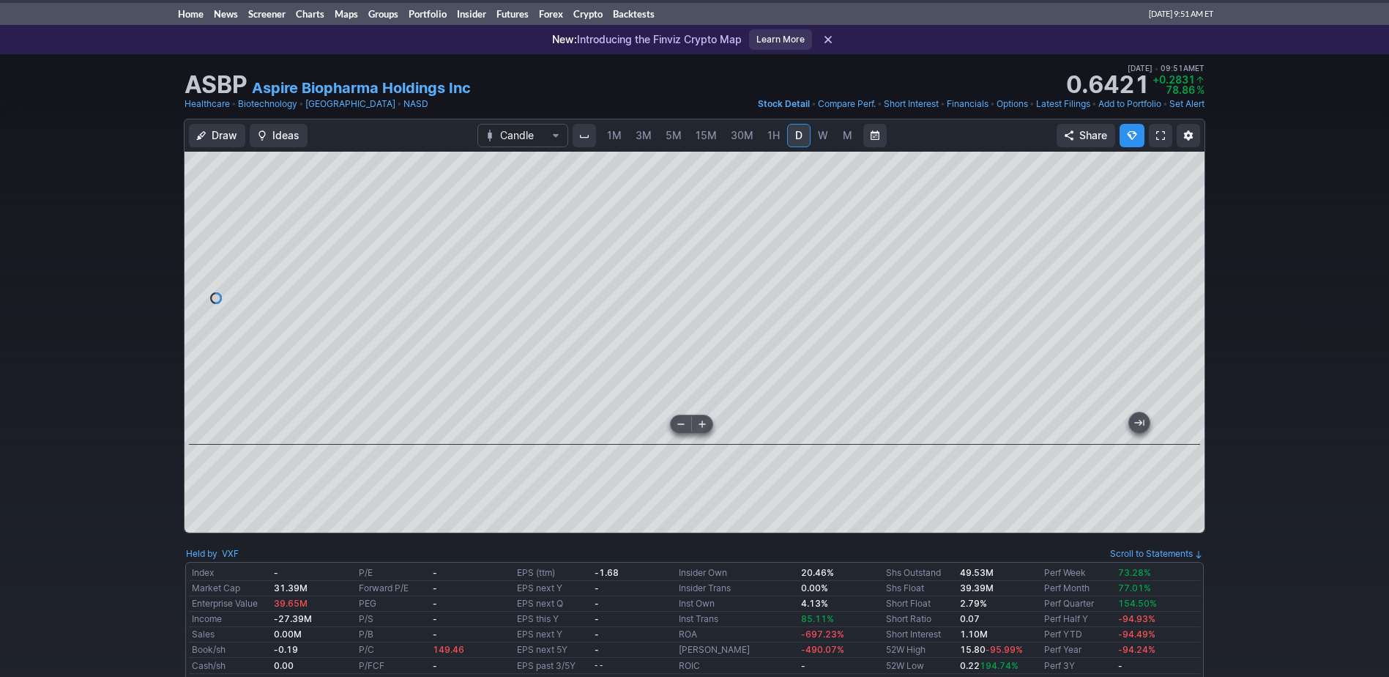
scroll to position [0, 0]
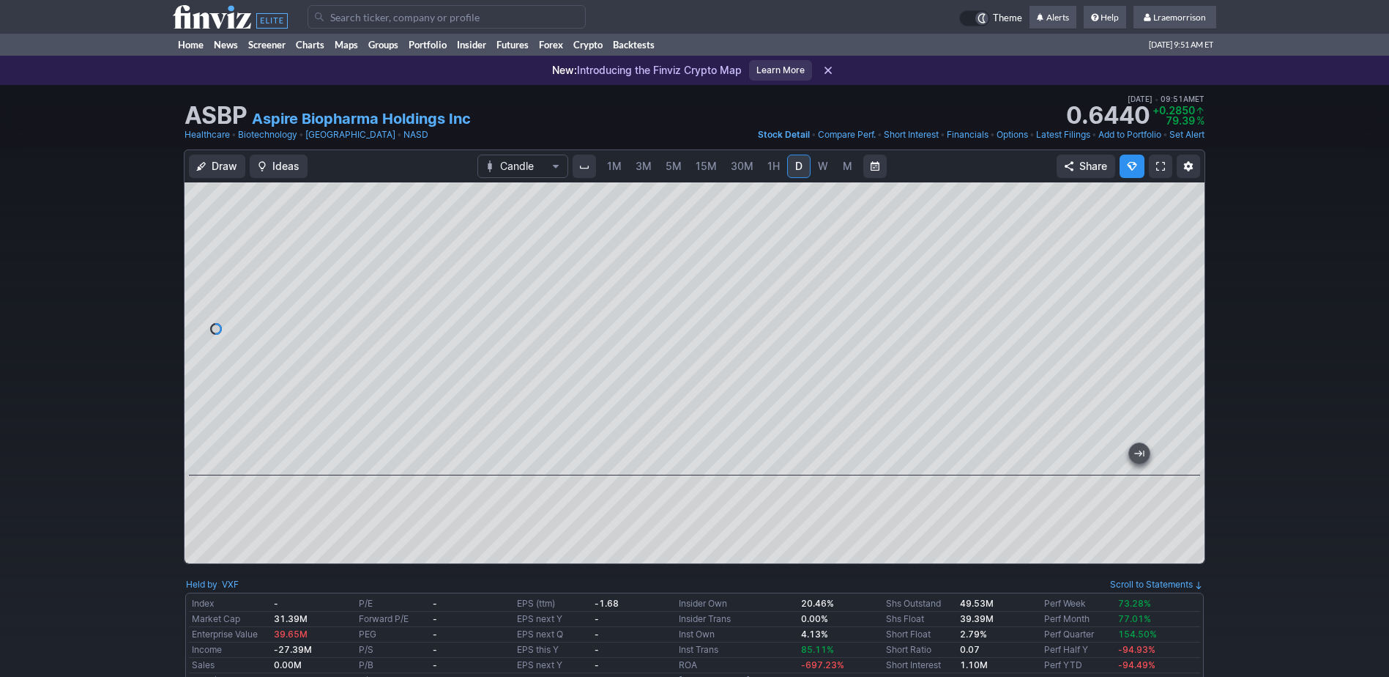
click at [619, 163] on span "1M" at bounding box center [614, 166] width 15 height 12
